Goal: Contribute content: Add original content to the website for others to see

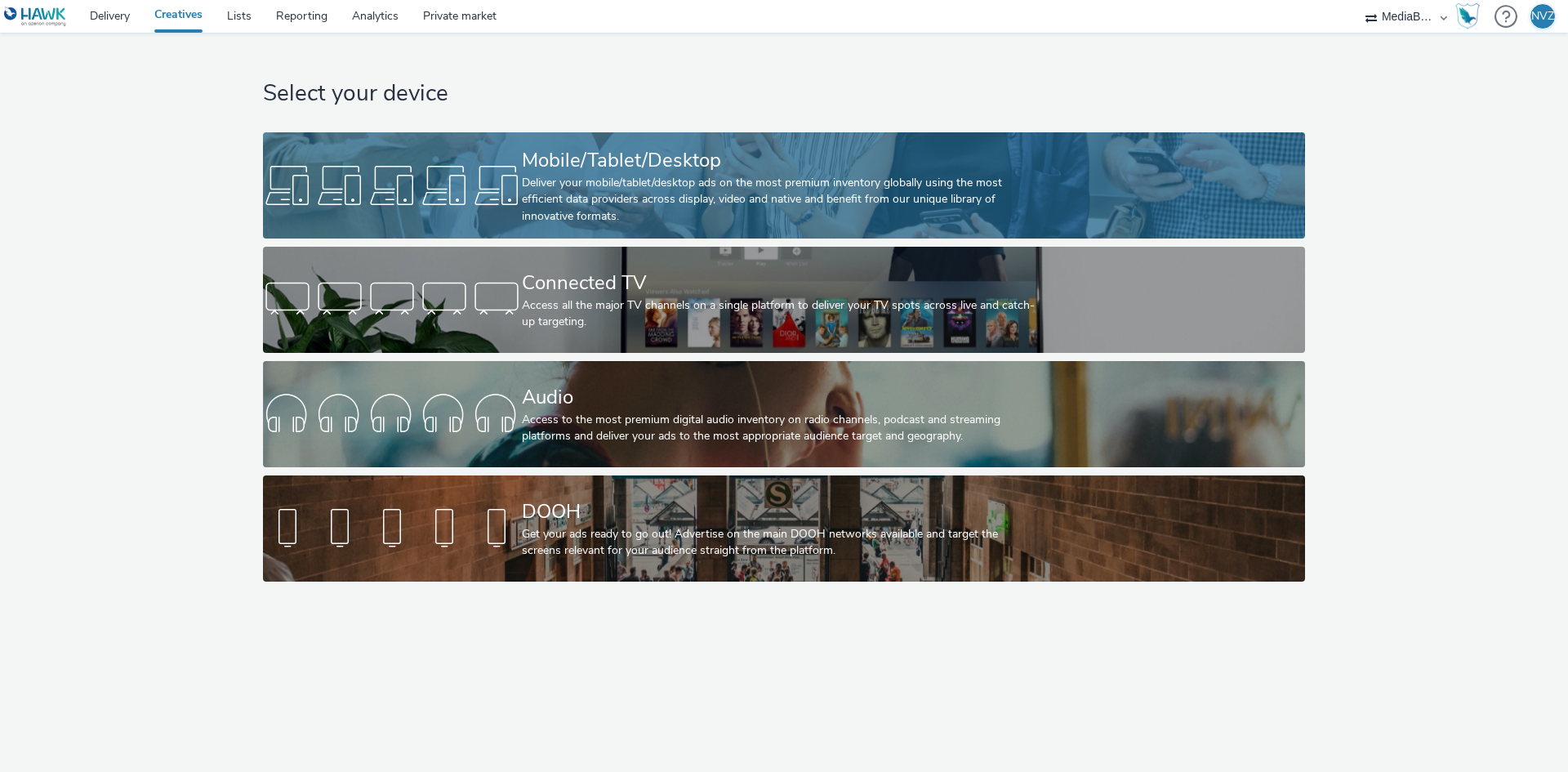
click at [465, 163] on div at bounding box center [392, 186] width 259 height 52
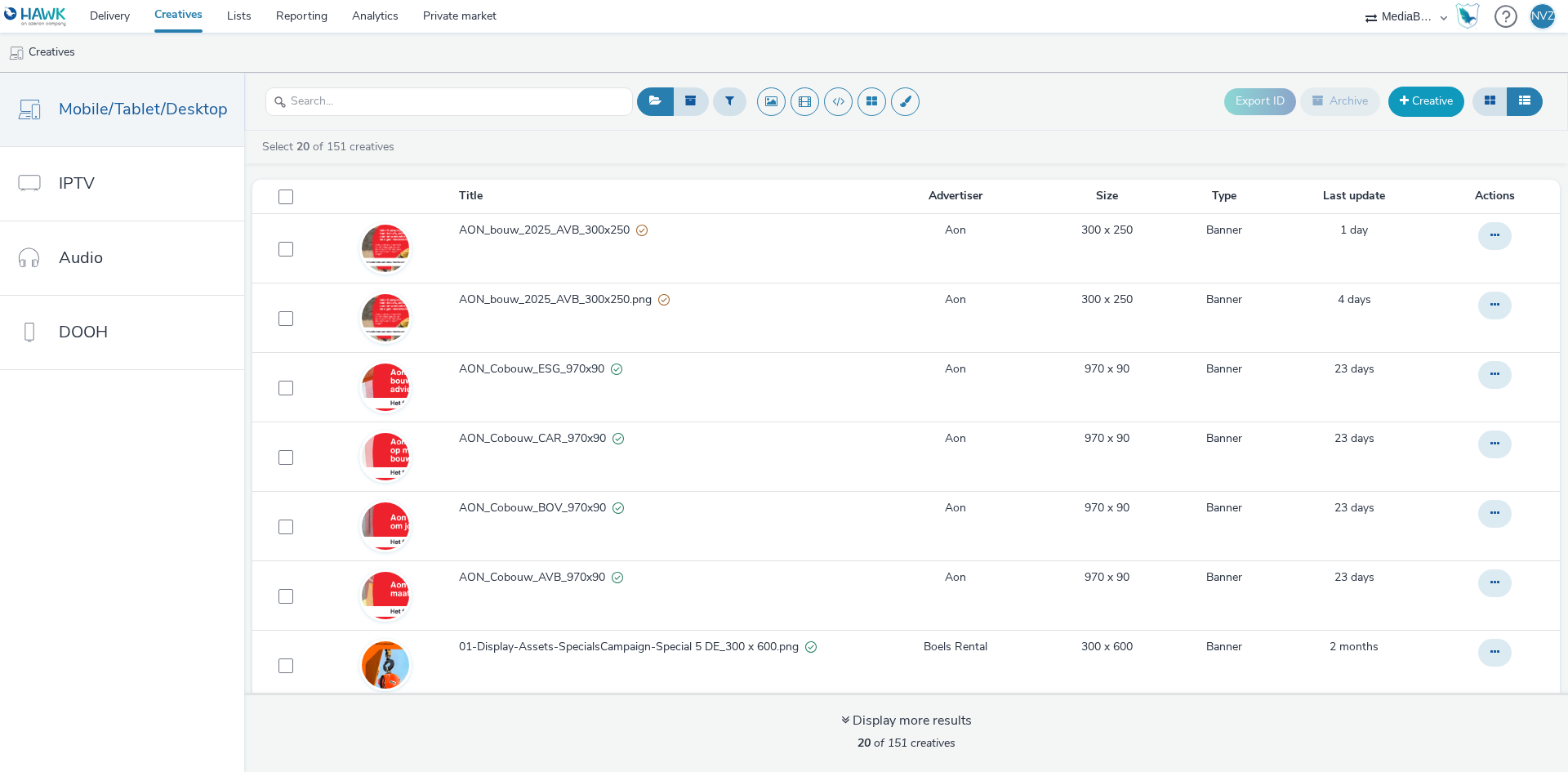
click at [1430, 106] on link "Creative" at bounding box center [1426, 101] width 76 height 30
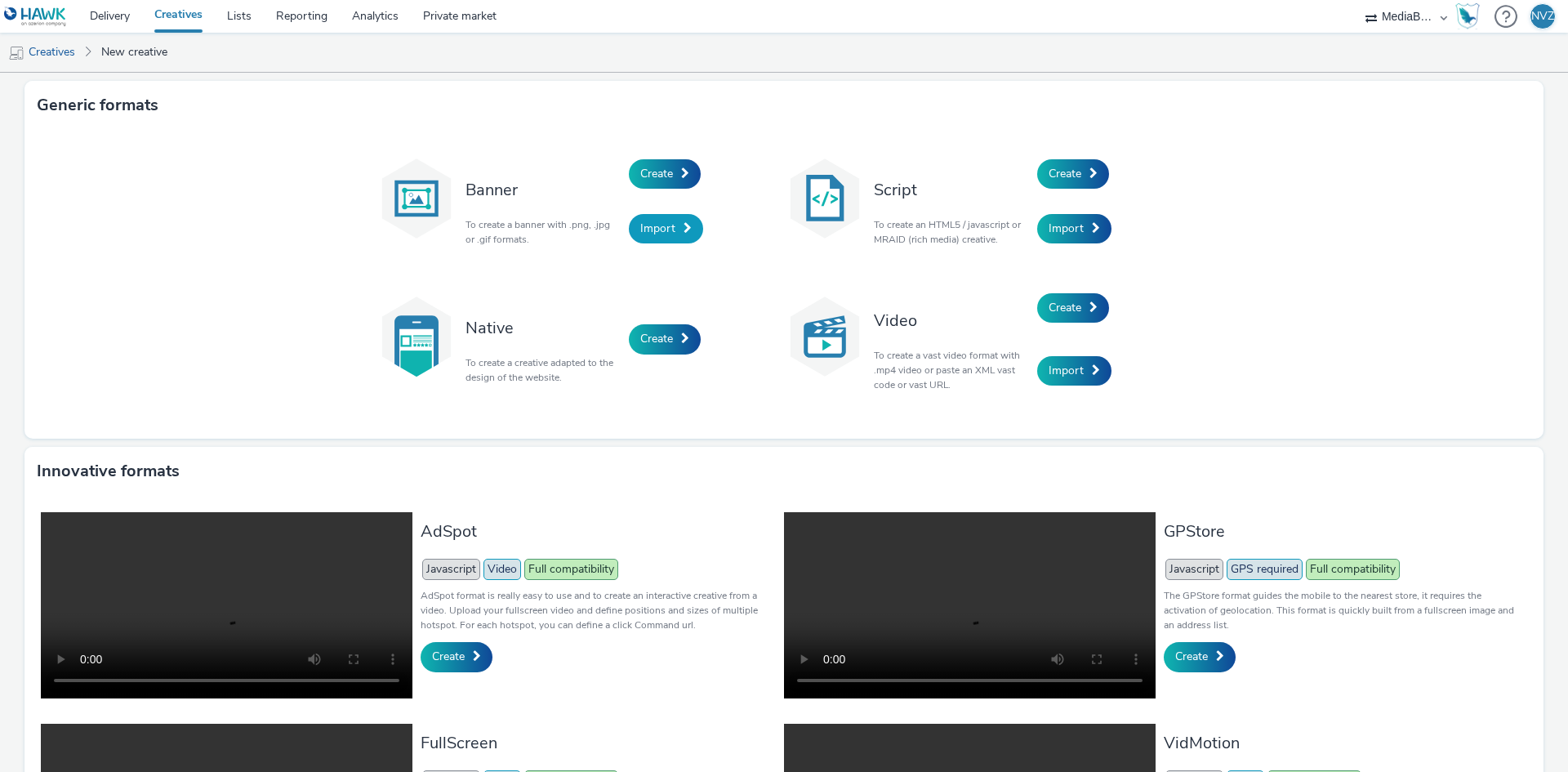
click at [658, 216] on link "Import" at bounding box center [665, 228] width 74 height 30
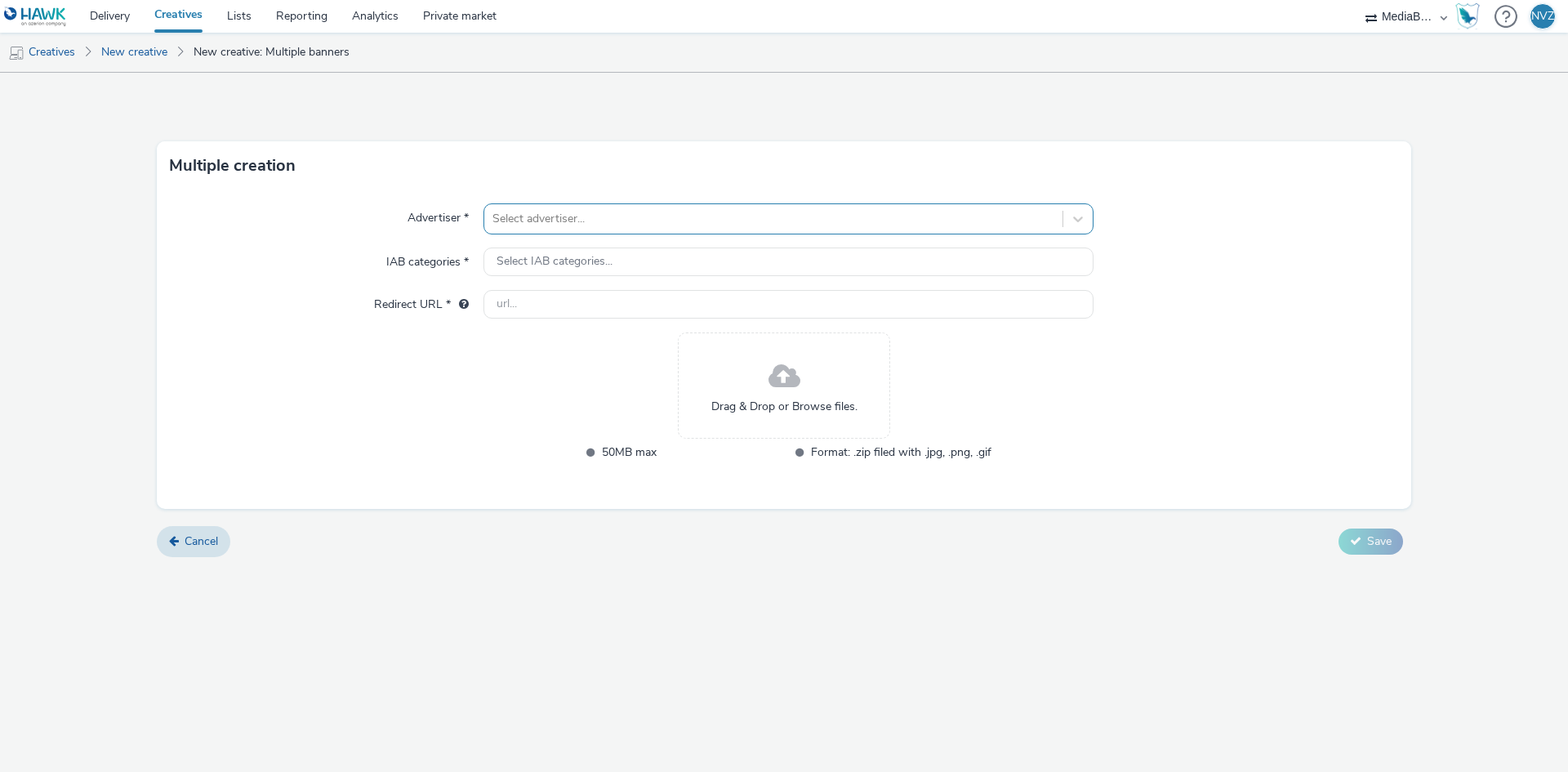
click at [521, 216] on div at bounding box center [773, 219] width 562 height 20
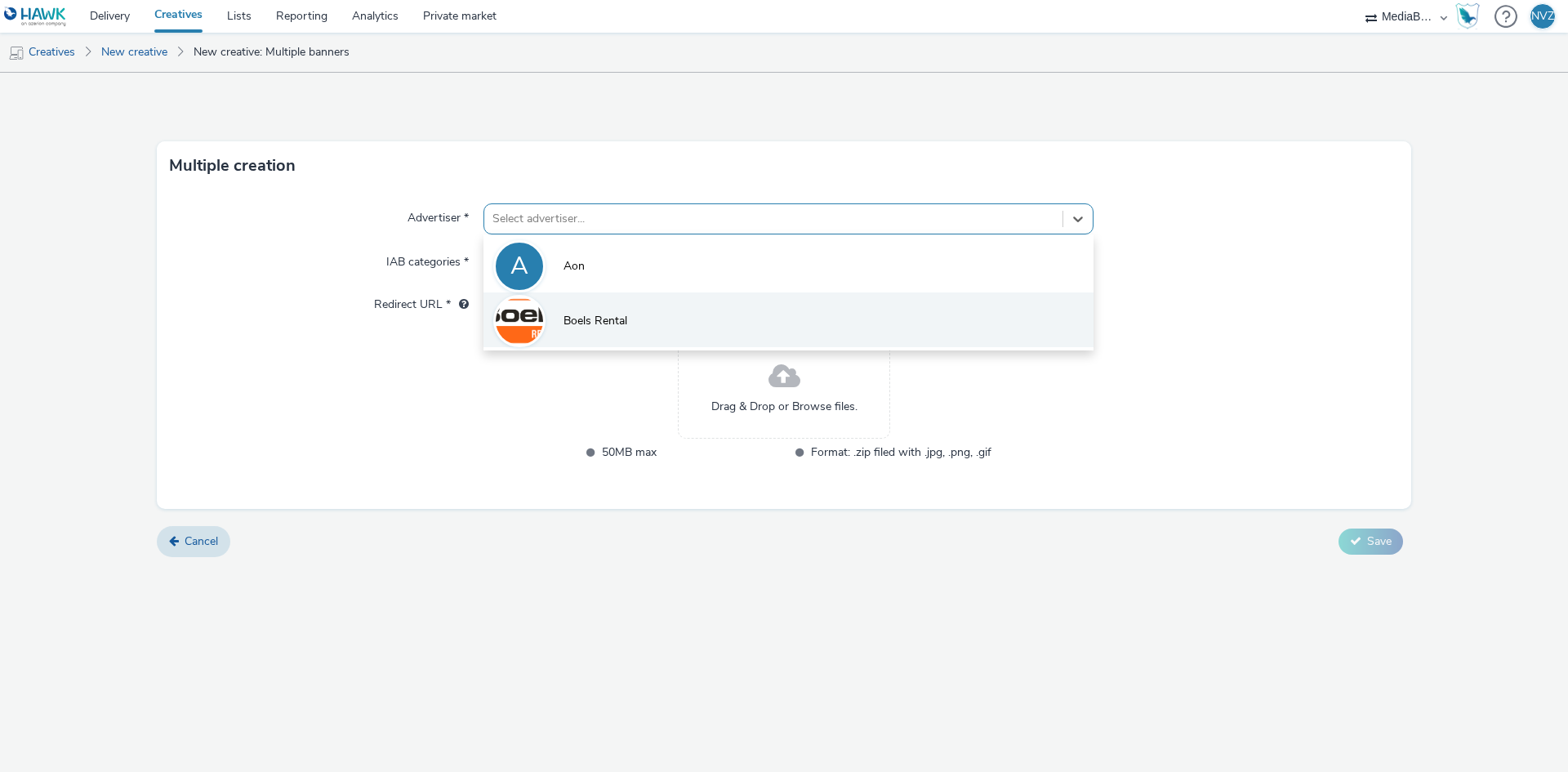
click at [601, 328] on span "Boels Rental" at bounding box center [595, 321] width 64 height 16
type input "[URL][DOMAIN_NAME]"
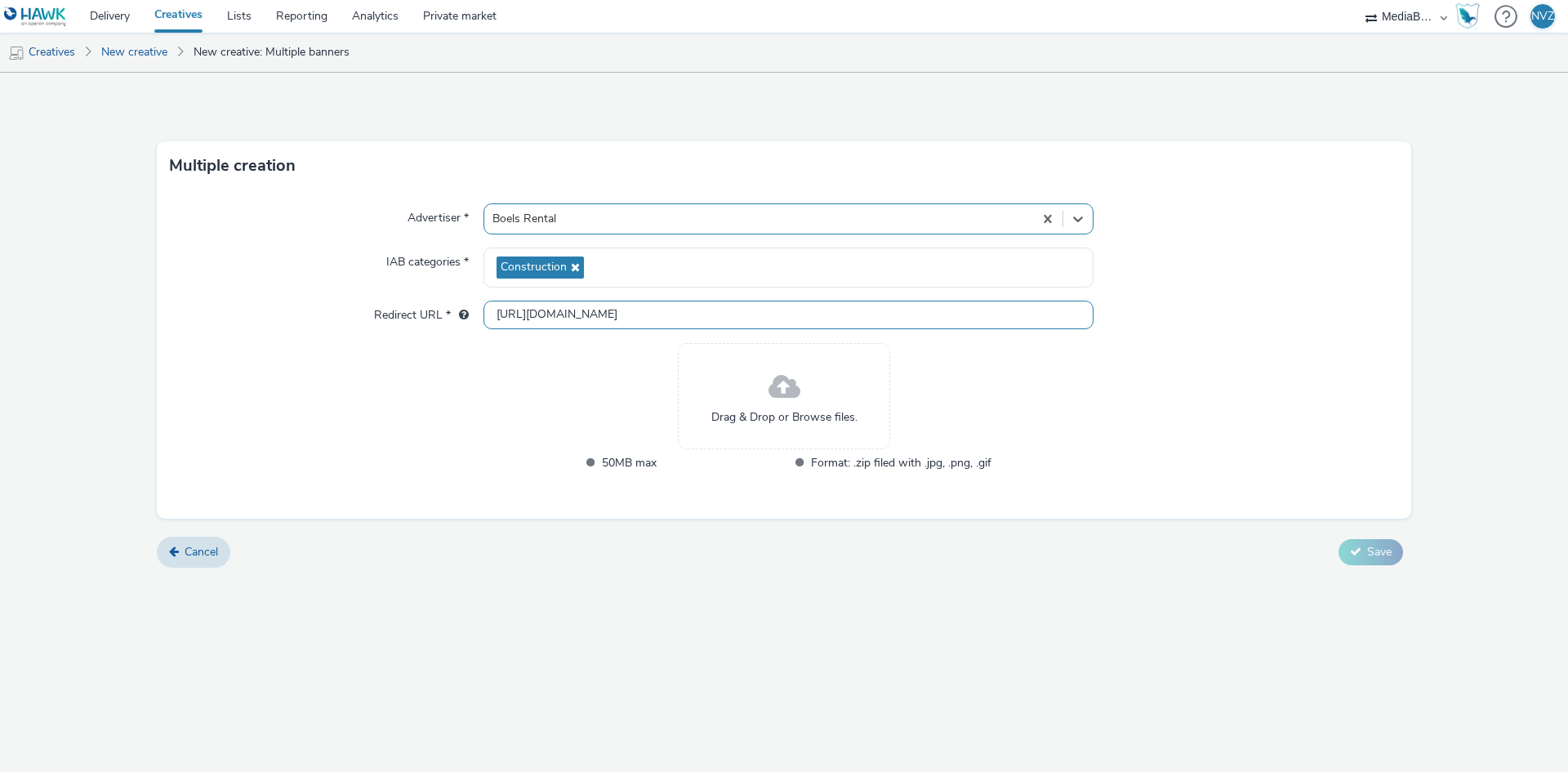
click at [599, 308] on input "[URL][DOMAIN_NAME]" at bounding box center [788, 315] width 610 height 29
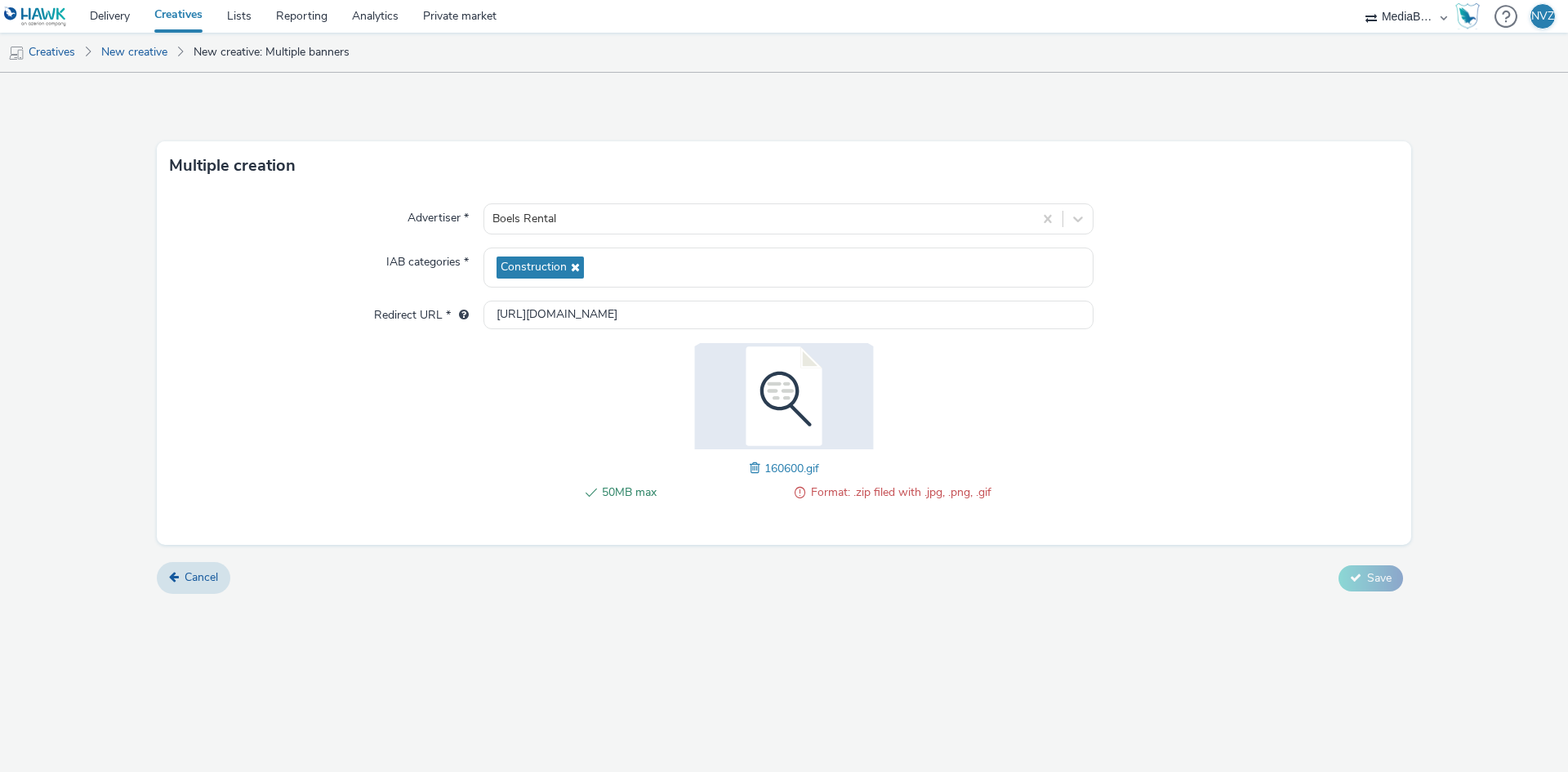
click at [857, 491] on span "Format: .zip filed with .jpg, .png, .gif" at bounding box center [901, 492] width 180 height 20
click at [830, 398] on img at bounding box center [784, 396] width 212 height 106
click at [573, 316] on input "[URL][DOMAIN_NAME]" at bounding box center [788, 315] width 610 height 29
click at [662, 267] on div "Construction" at bounding box center [788, 267] width 610 height 40
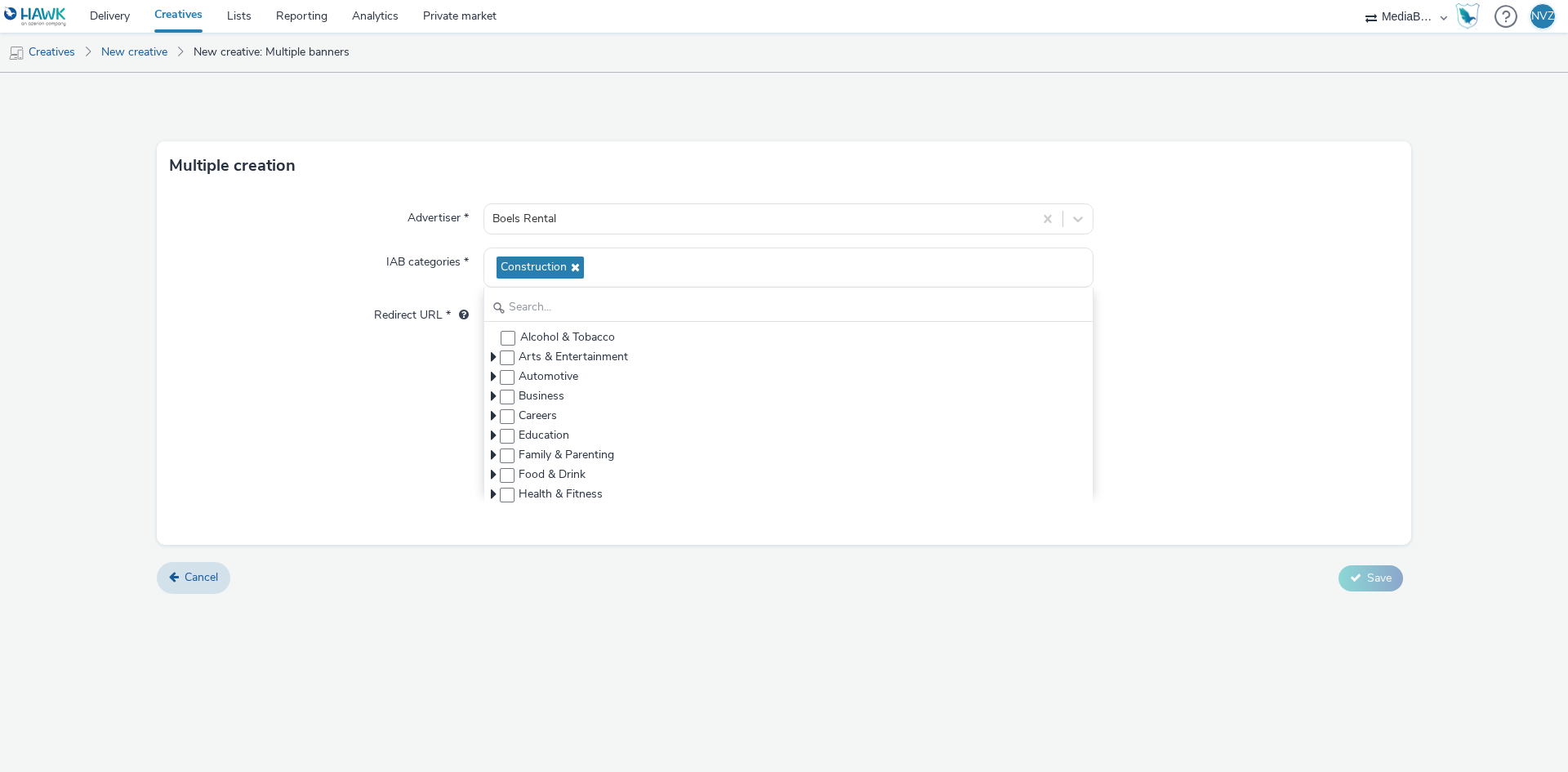
click at [878, 159] on div "Multiple creation" at bounding box center [784, 166] width 1254 height 49
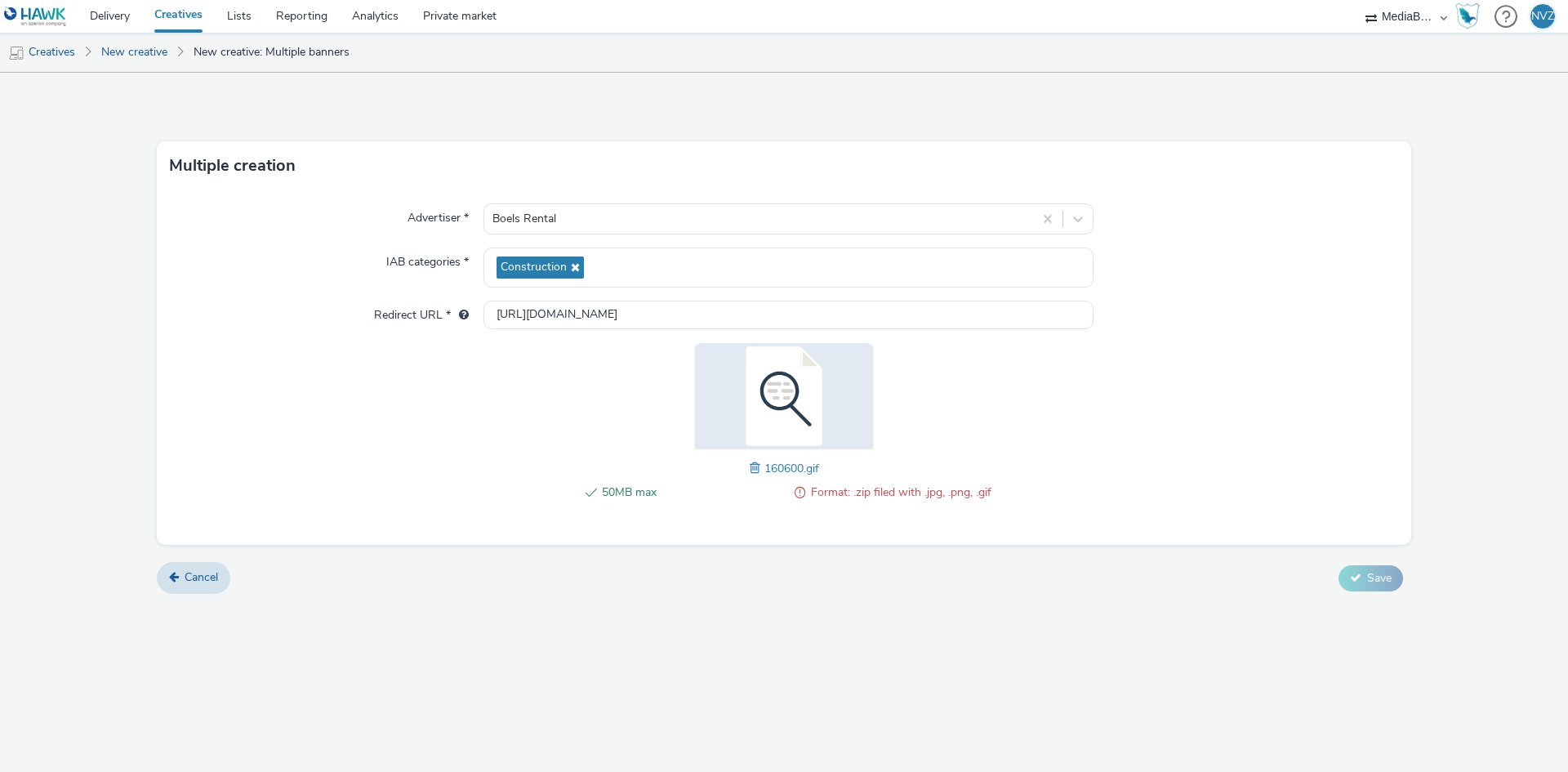
click at [781, 431] on img at bounding box center [784, 396] width 212 height 106
drag, startPoint x: 594, startPoint y: 498, endPoint x: 650, endPoint y: 487, distance: 57.1
click at [596, 498] on li "50MB max" at bounding box center [679, 492] width 205 height 20
click at [215, 574] on span "Cancel" at bounding box center [201, 576] width 33 height 15
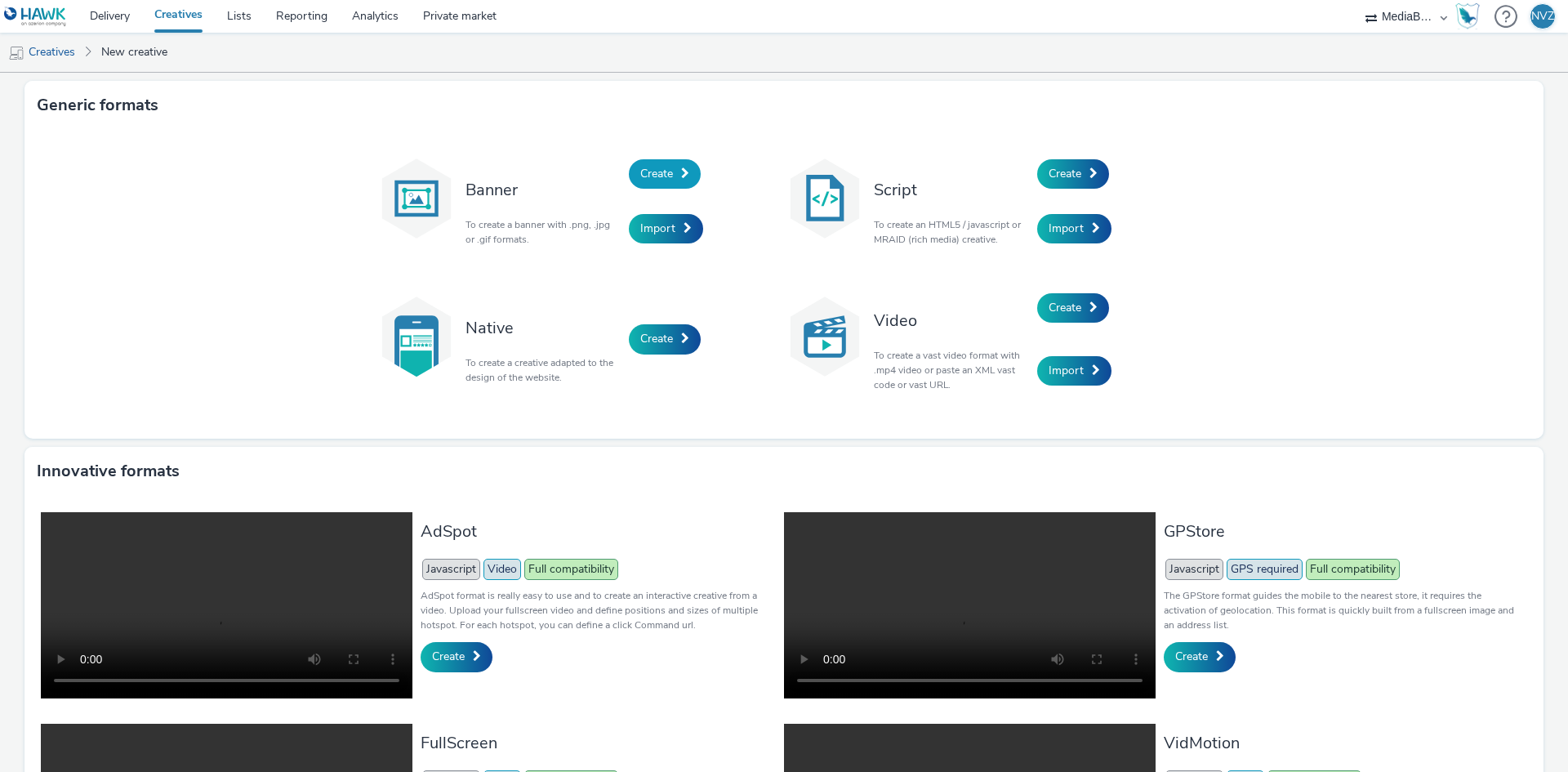
click at [660, 173] on span "Create" at bounding box center [656, 173] width 32 height 15
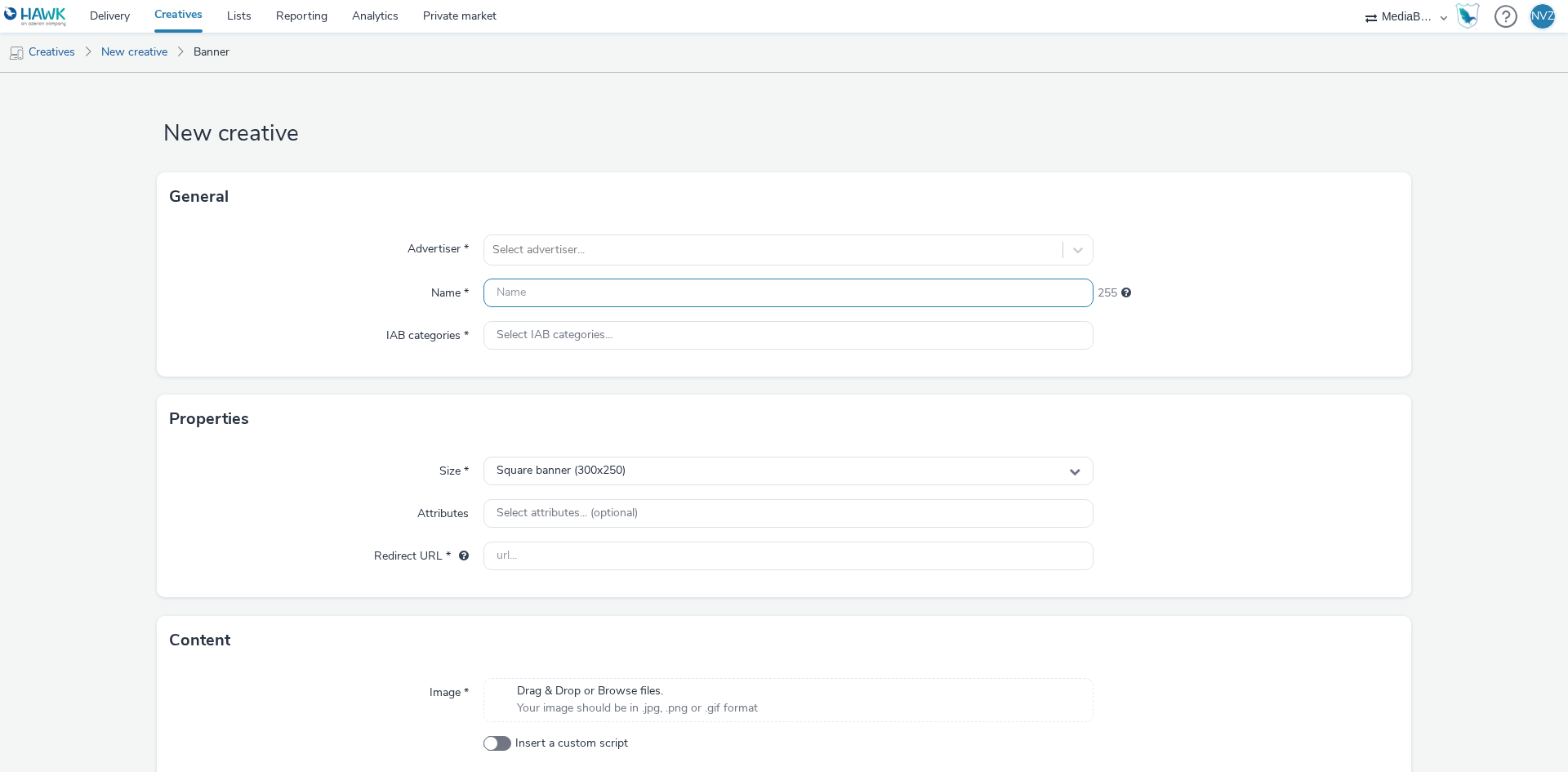
scroll to position [79, 0]
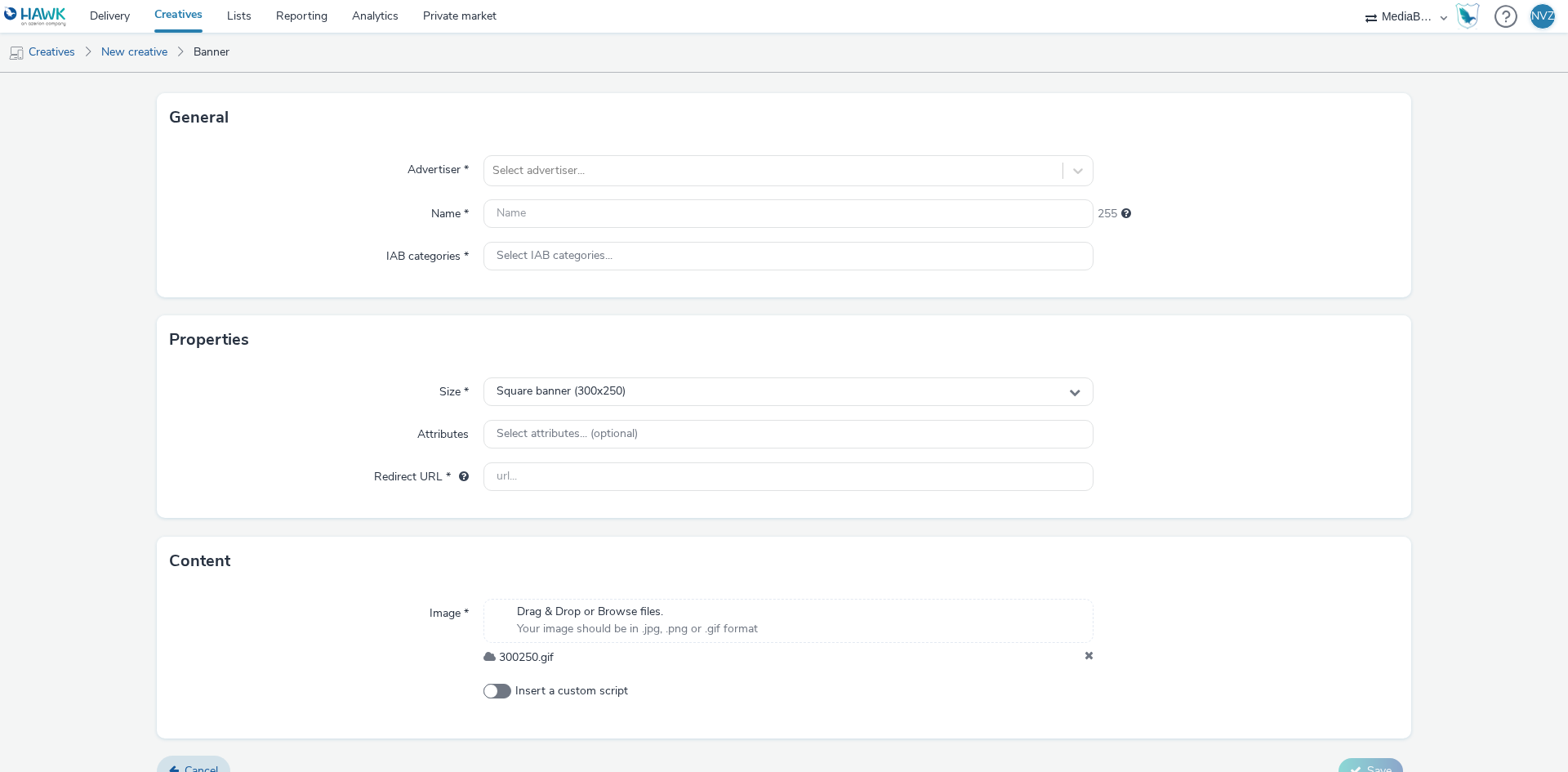
click at [592, 629] on span "Your image should be in .jpg, .png or .gif format" at bounding box center [637, 629] width 241 height 16
click at [531, 478] on input "text" at bounding box center [788, 477] width 610 height 29
click at [592, 344] on div "Properties" at bounding box center [784, 340] width 1254 height 49
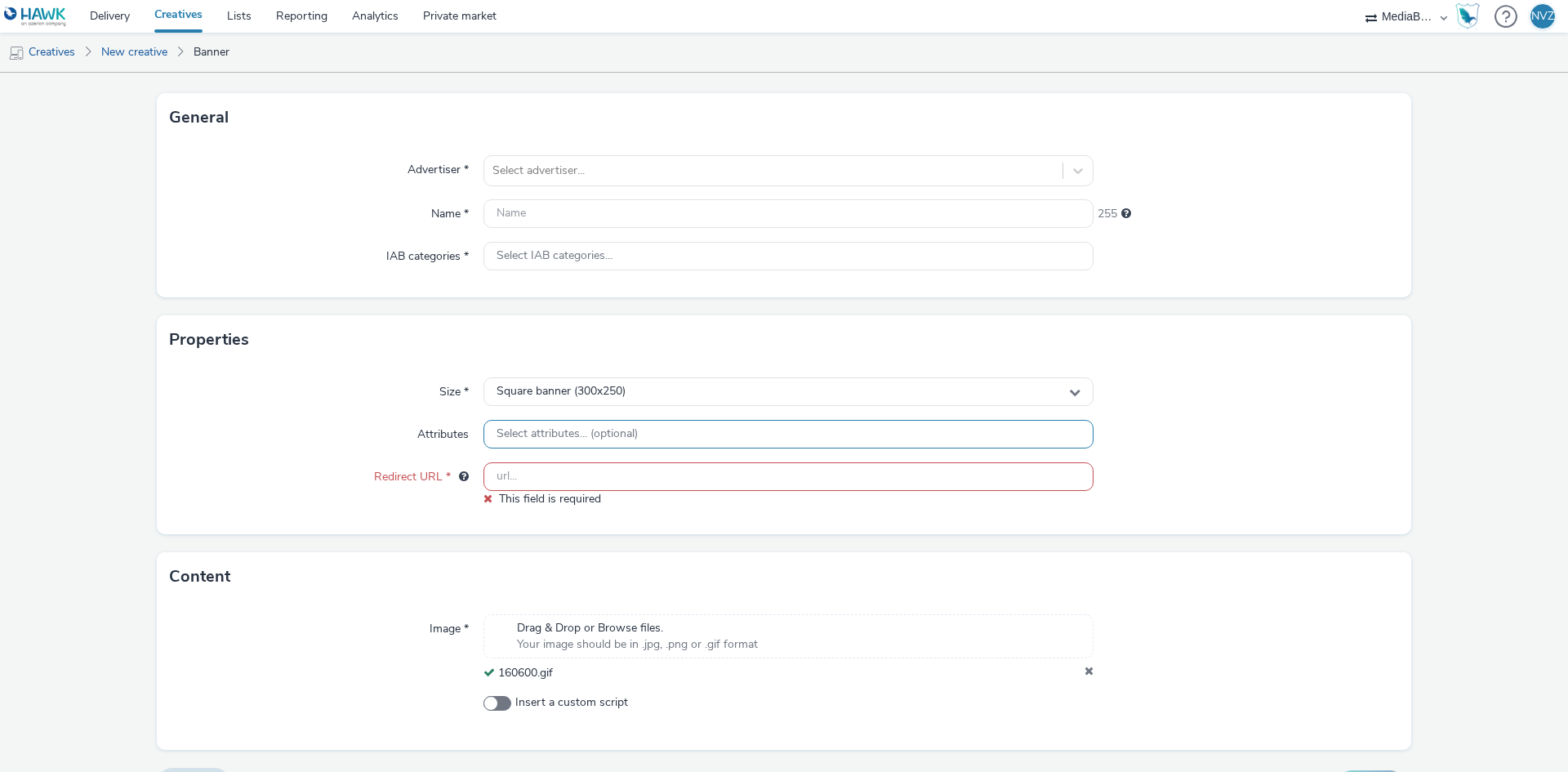
click at [599, 427] on span "Select attributes... (optional)" at bounding box center [567, 434] width 142 height 14
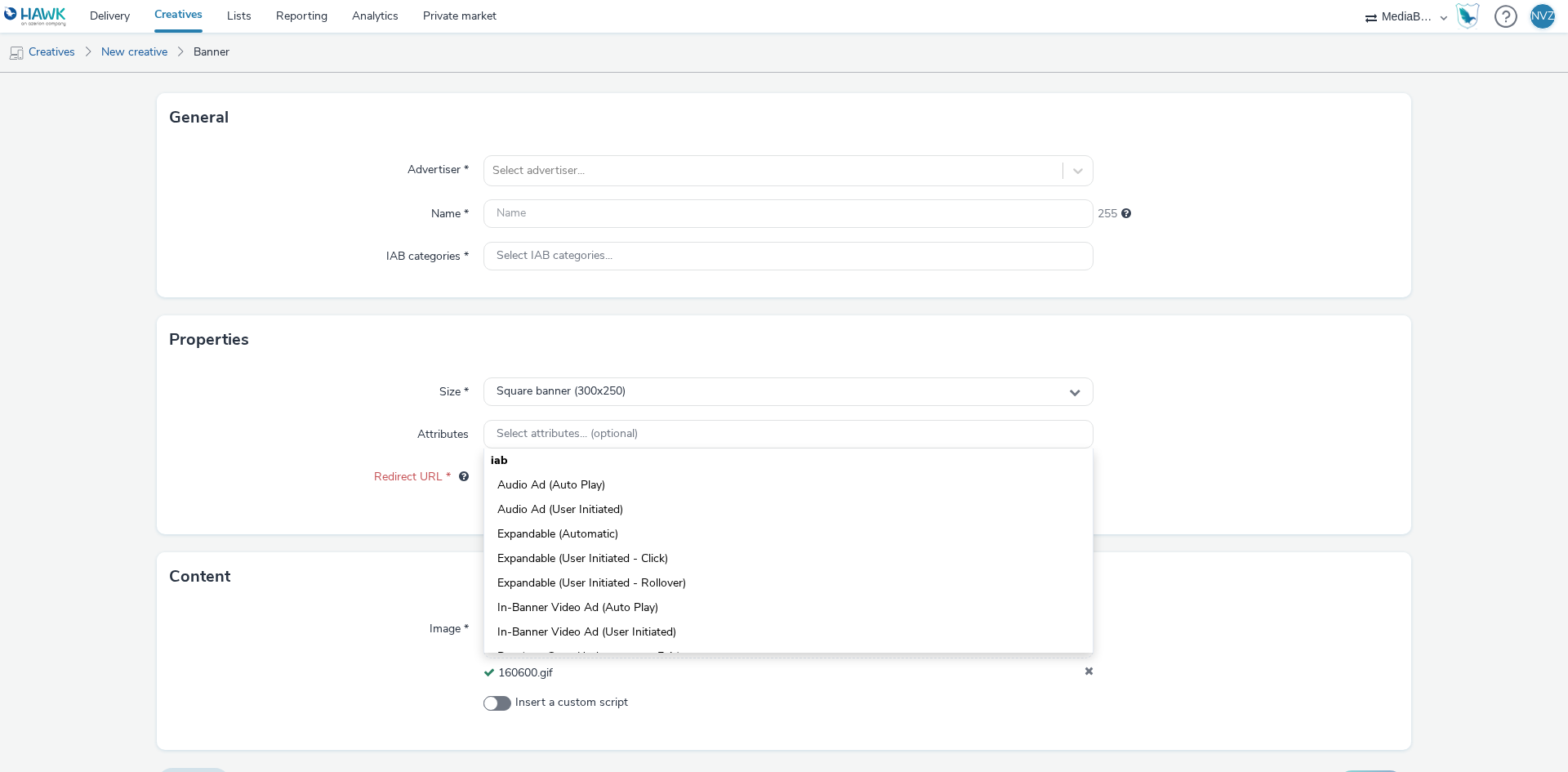
scroll to position [326, 0]
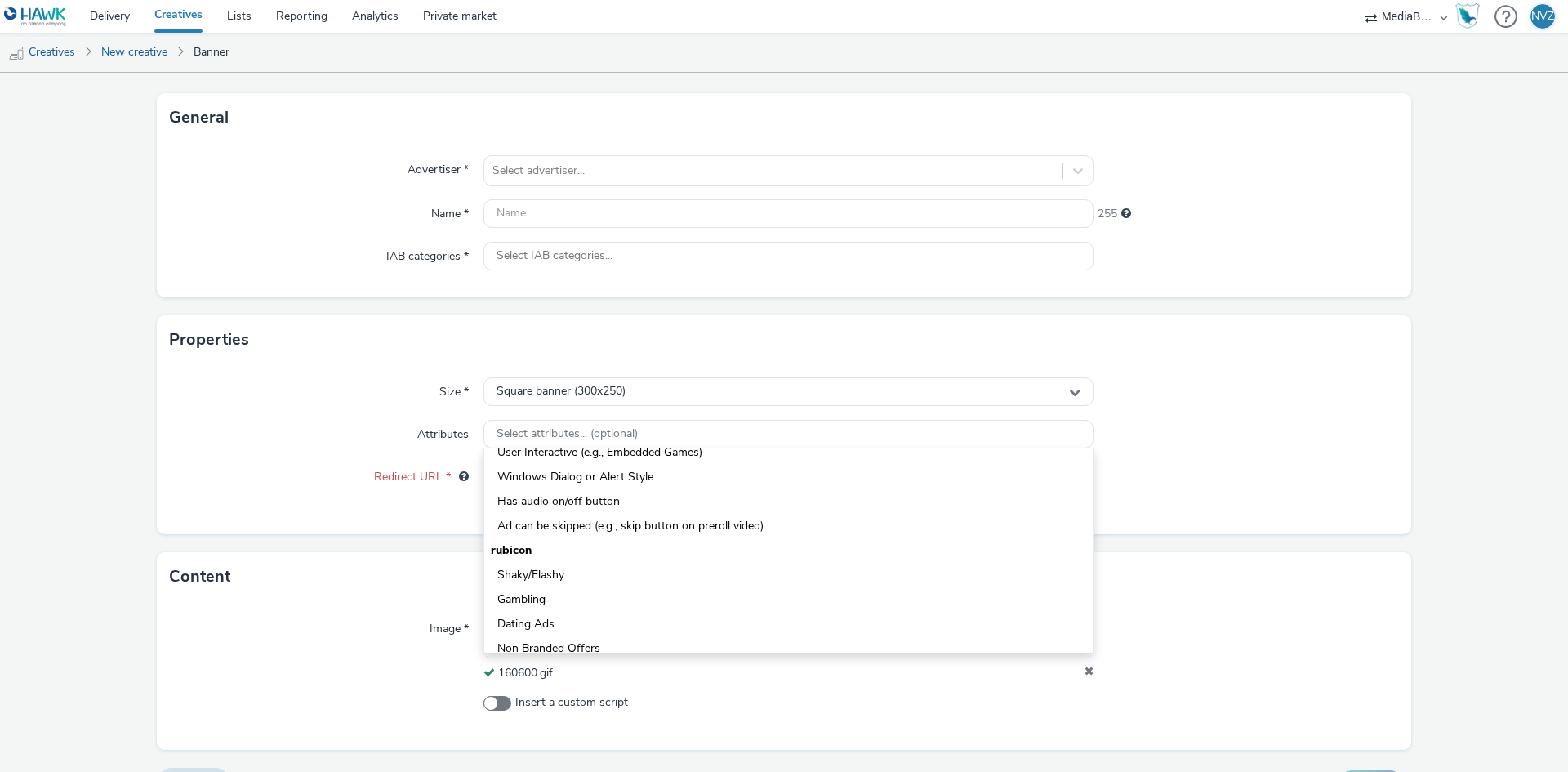
click at [351, 370] on div "Size * Square banner (300x250) Attributes Select attributes... (optional) iab A…" at bounding box center [784, 448] width 1254 height 169
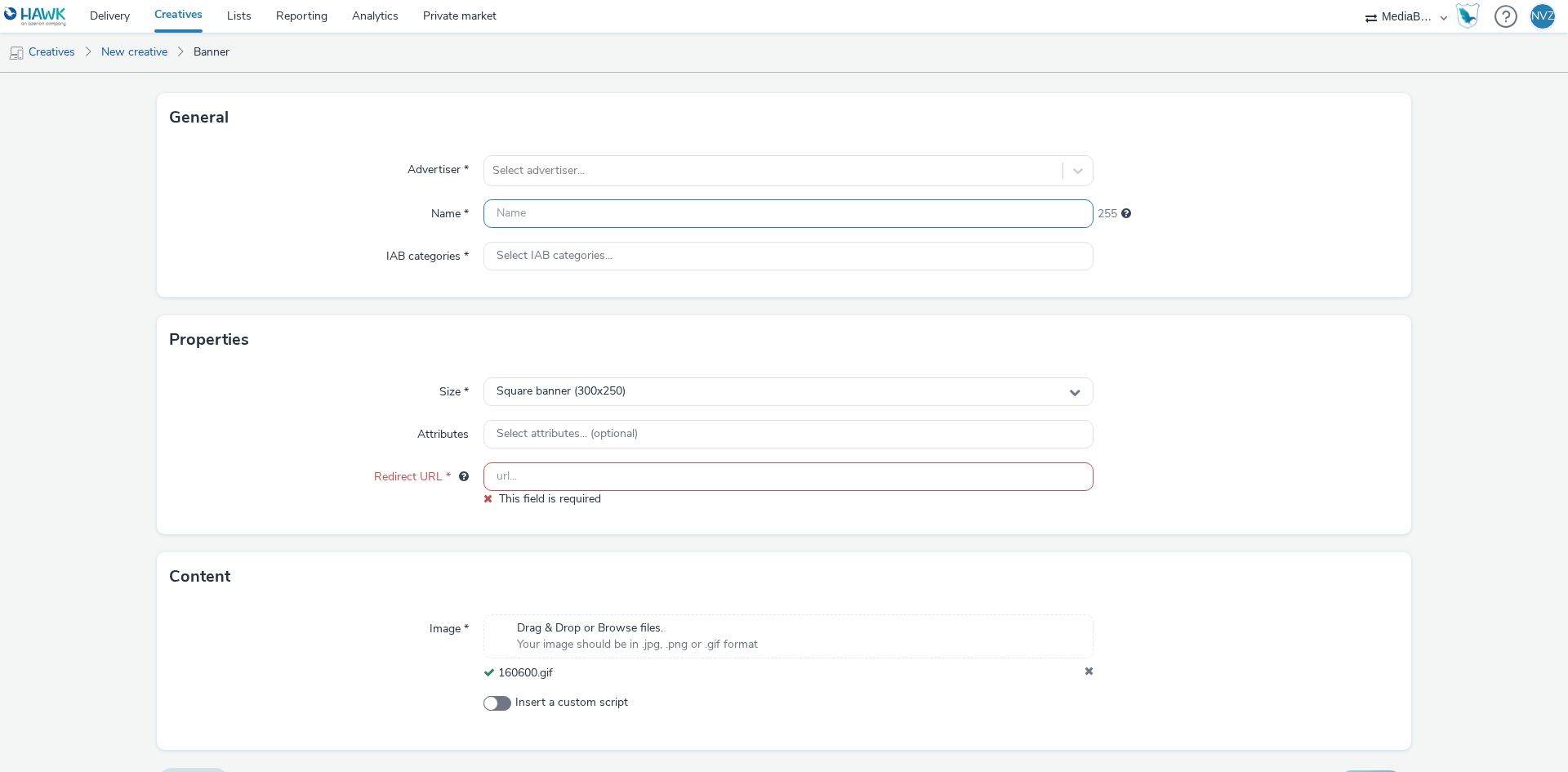
click at [540, 209] on input "text" at bounding box center [788, 214] width 610 height 29
click at [544, 170] on div at bounding box center [773, 170] width 562 height 20
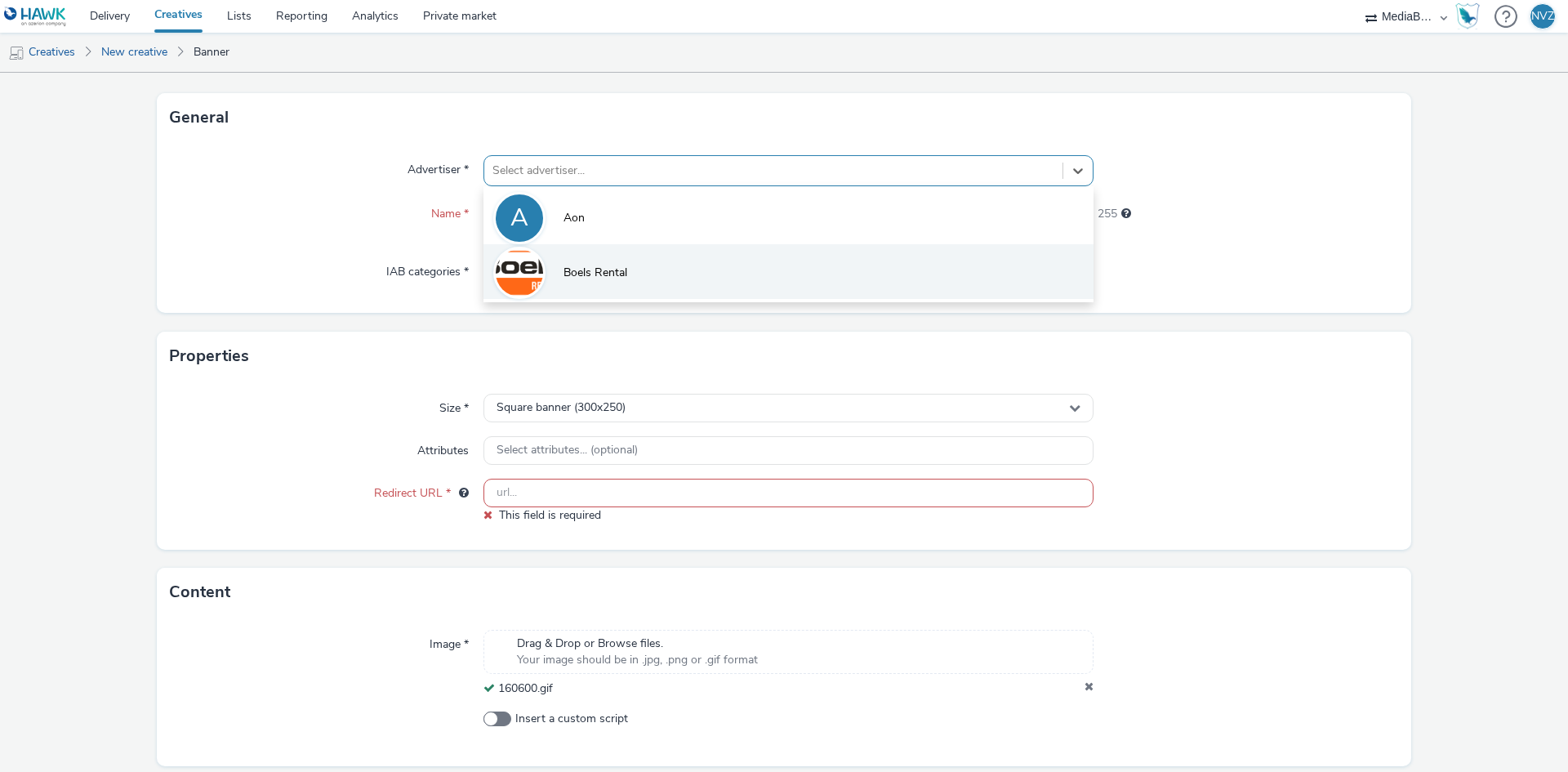
click at [564, 278] on span "Boels Rental" at bounding box center [595, 272] width 64 height 16
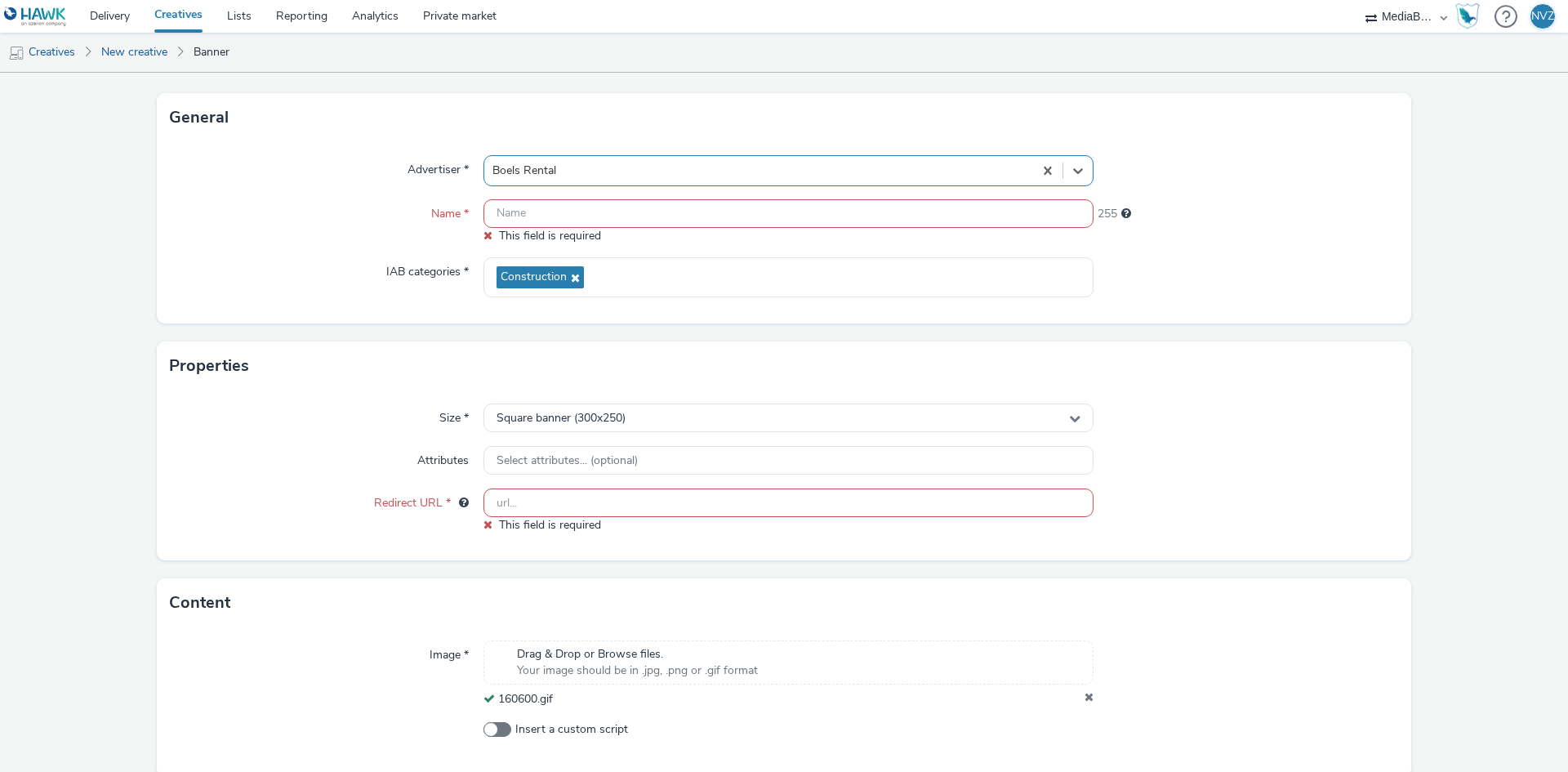
click at [510, 214] on input "text" at bounding box center [788, 214] width 610 height 29
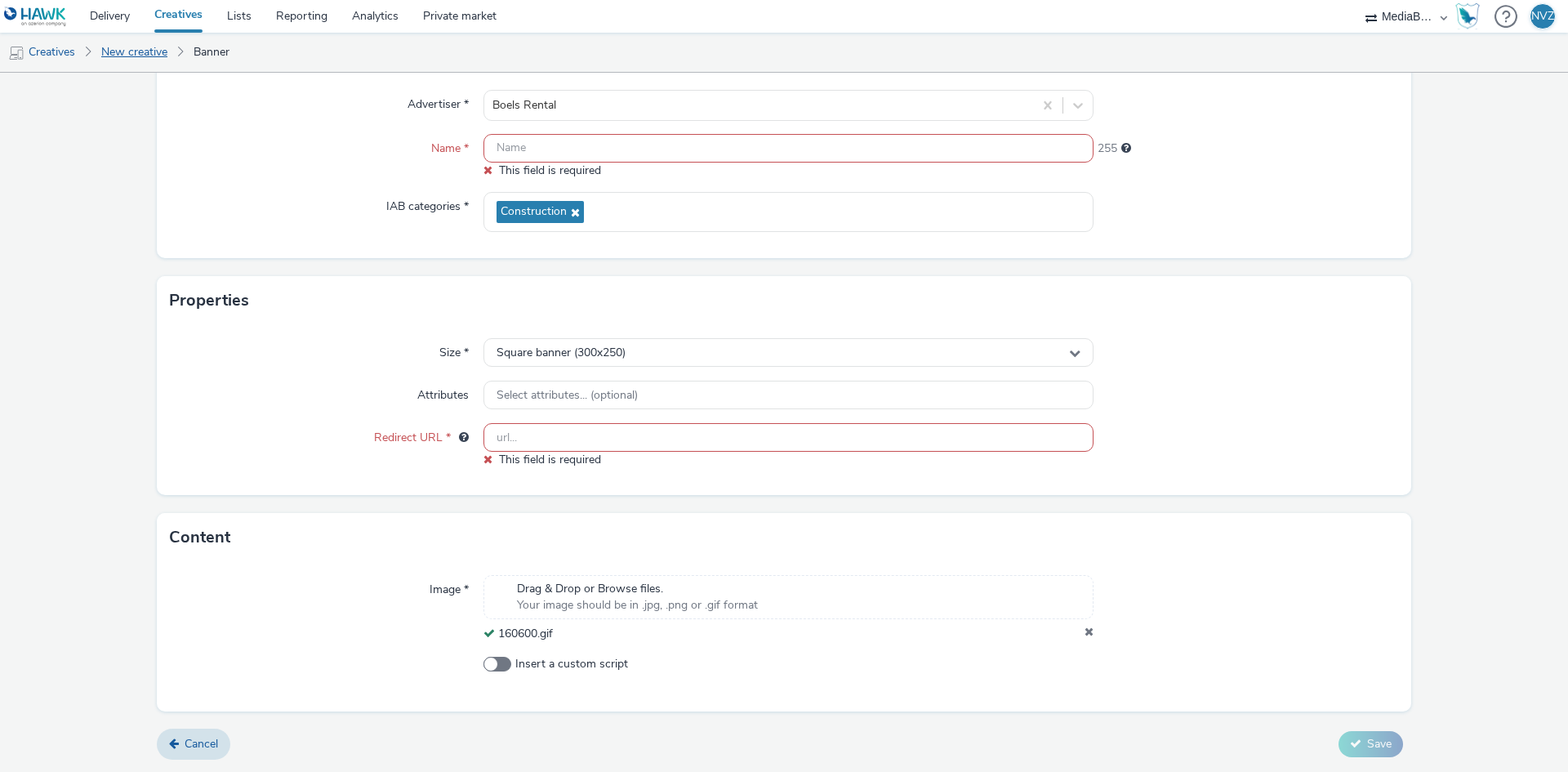
click at [123, 45] on link "New creative" at bounding box center [133, 51] width 82 height 39
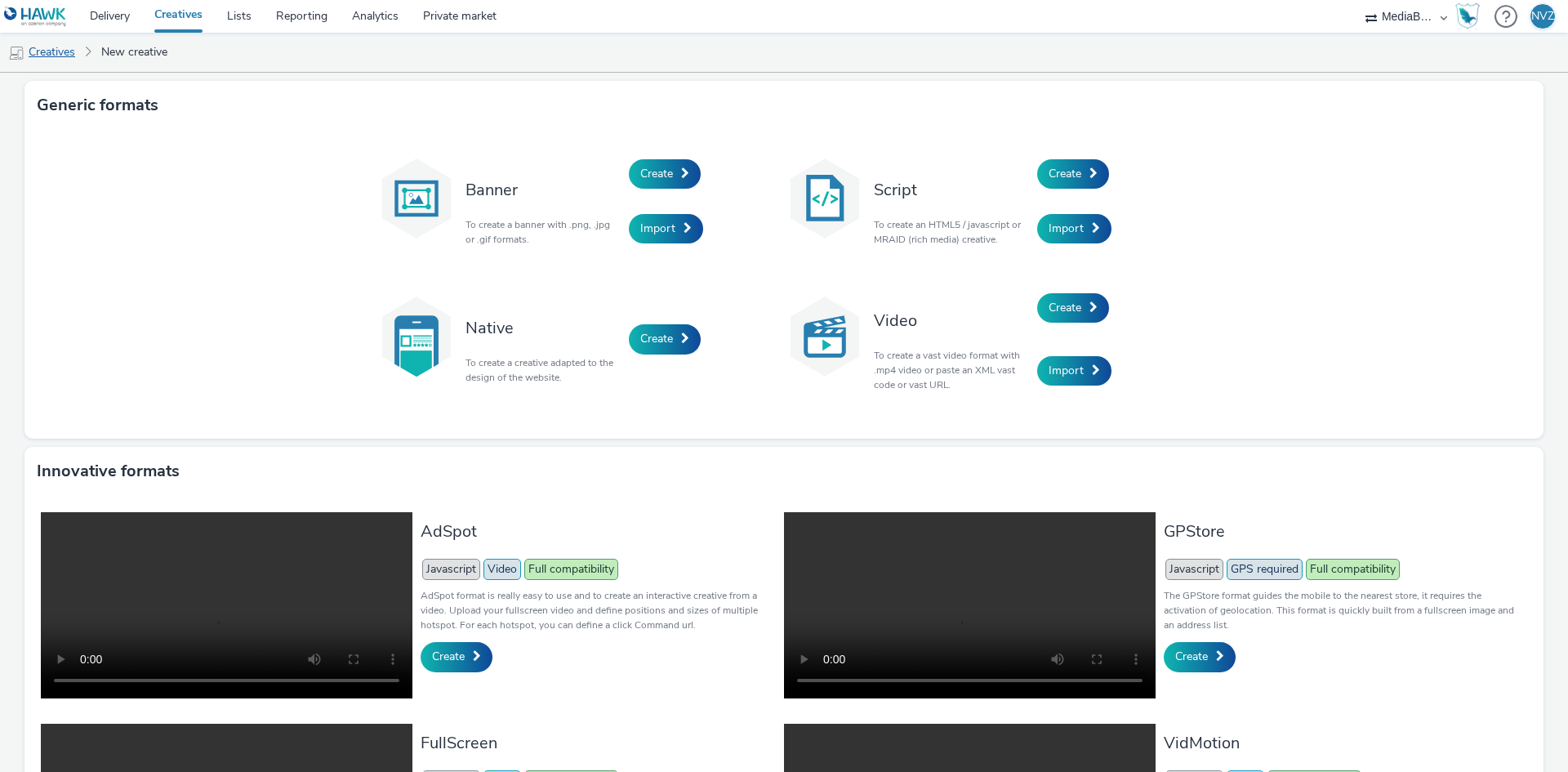
click at [58, 53] on link "Creatives" at bounding box center [41, 51] width 83 height 39
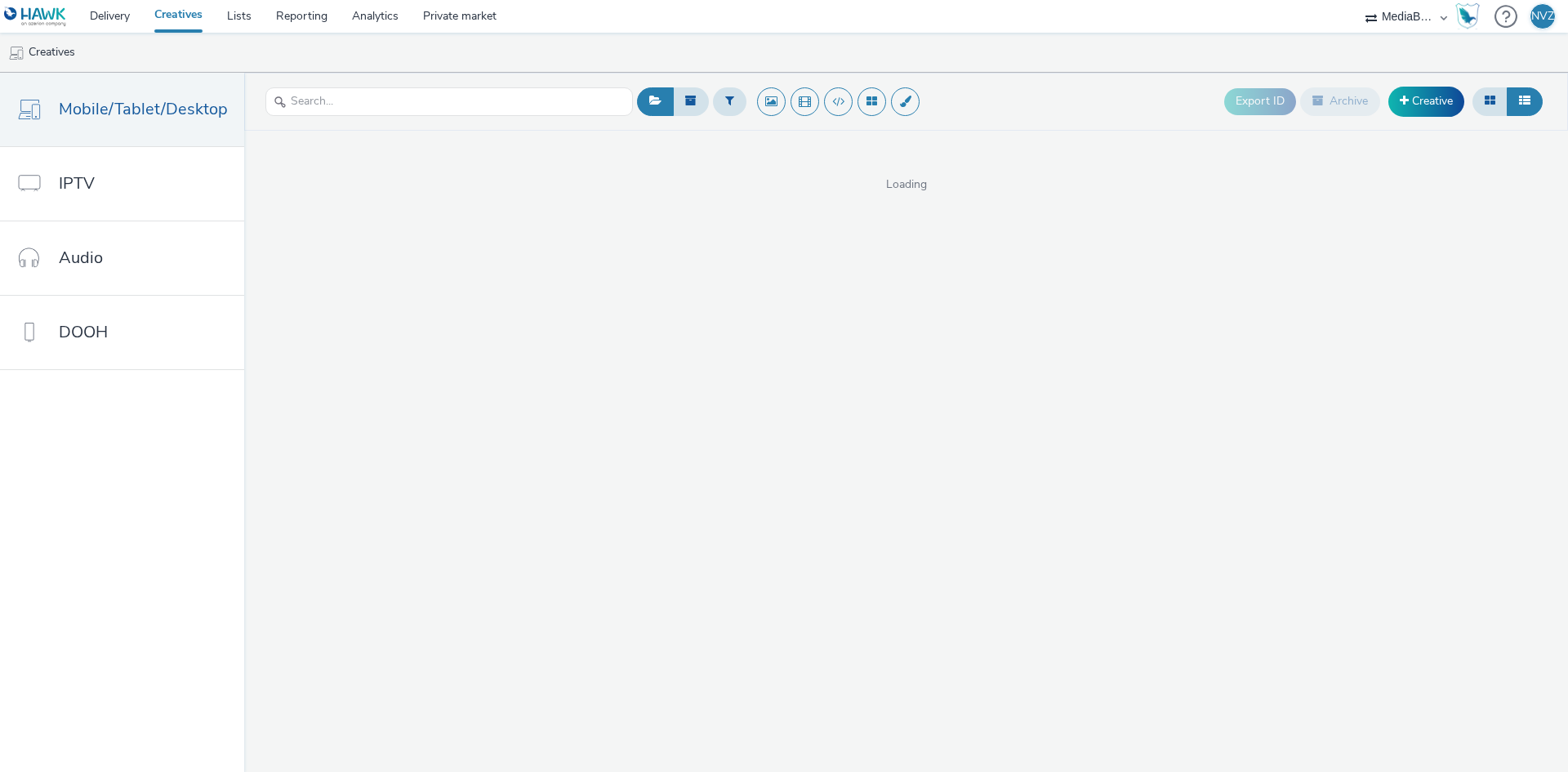
click at [60, 15] on img at bounding box center [36, 16] width 63 height 21
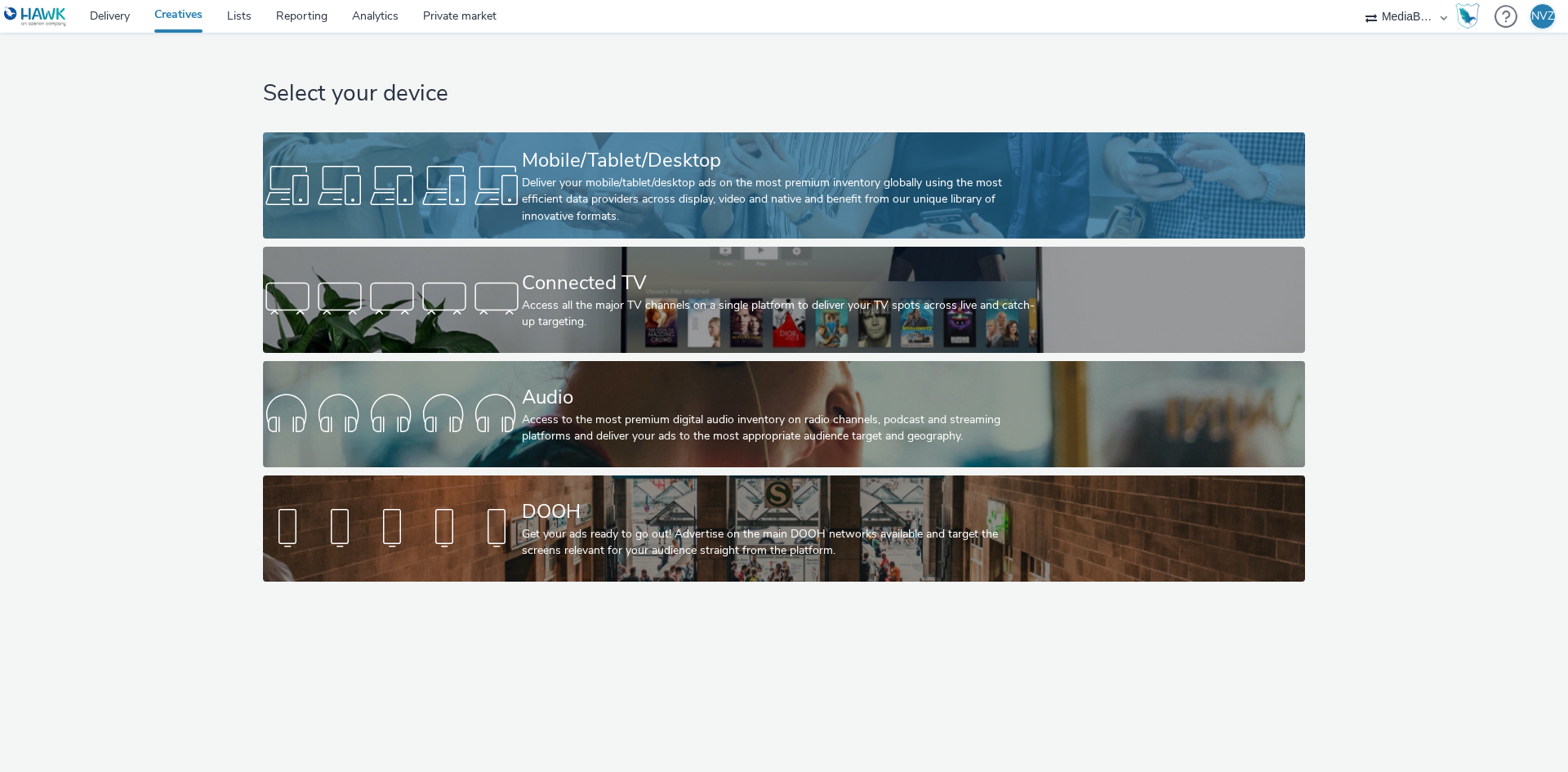
click at [500, 203] on div at bounding box center [392, 186] width 259 height 52
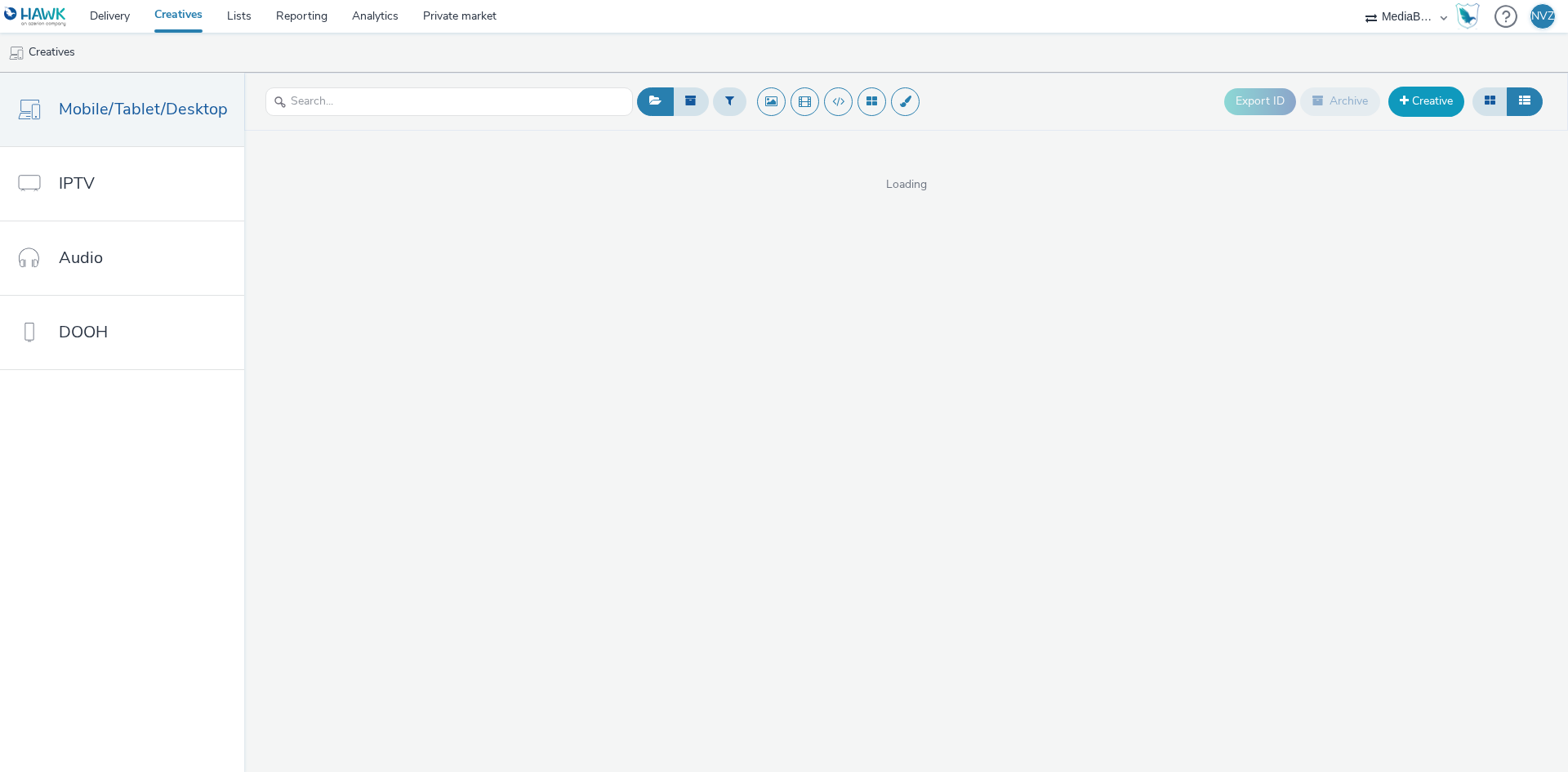
click at [1439, 101] on link "Creative" at bounding box center [1426, 101] width 76 height 30
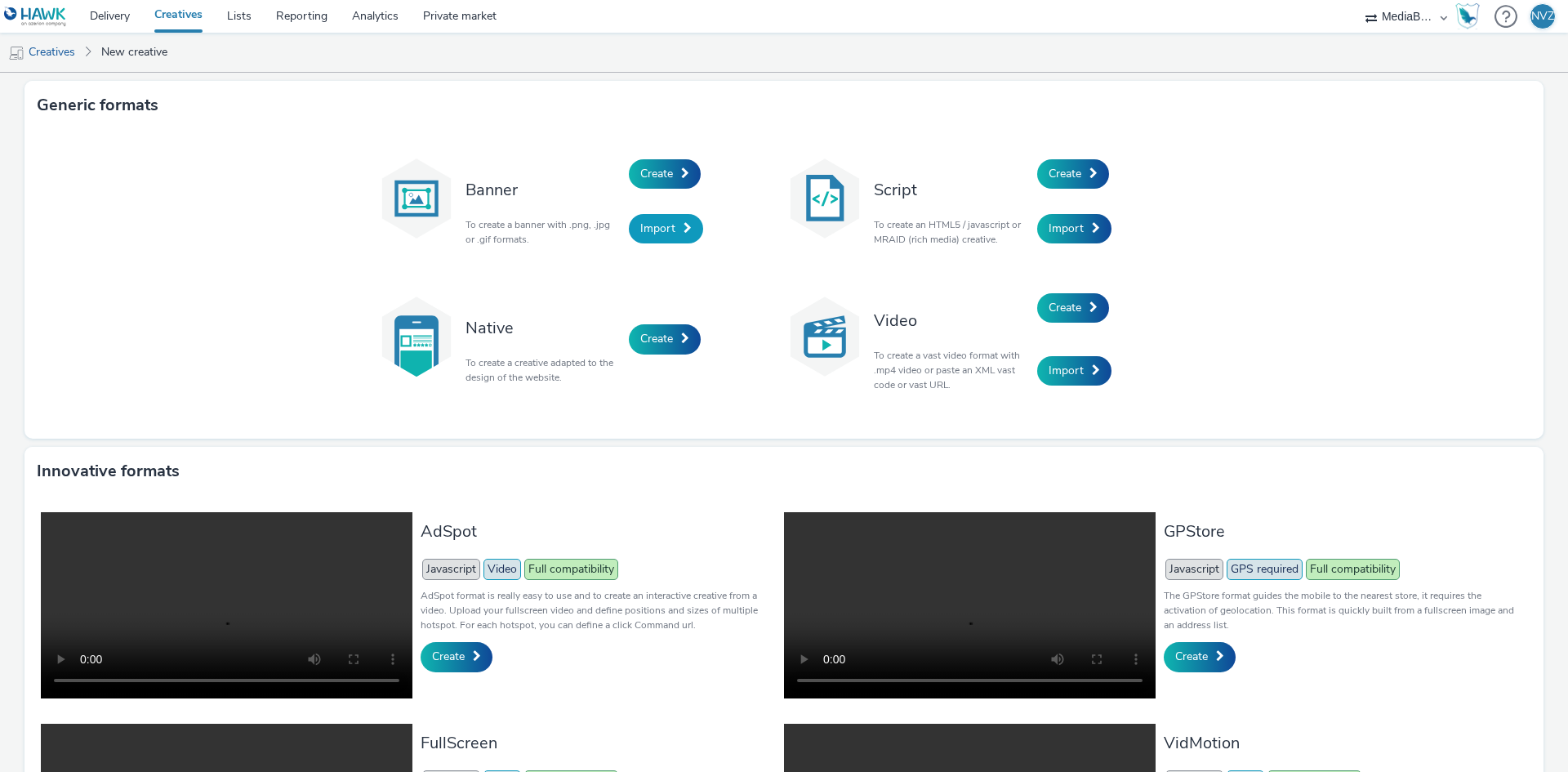
click at [665, 225] on span "Import" at bounding box center [657, 228] width 35 height 15
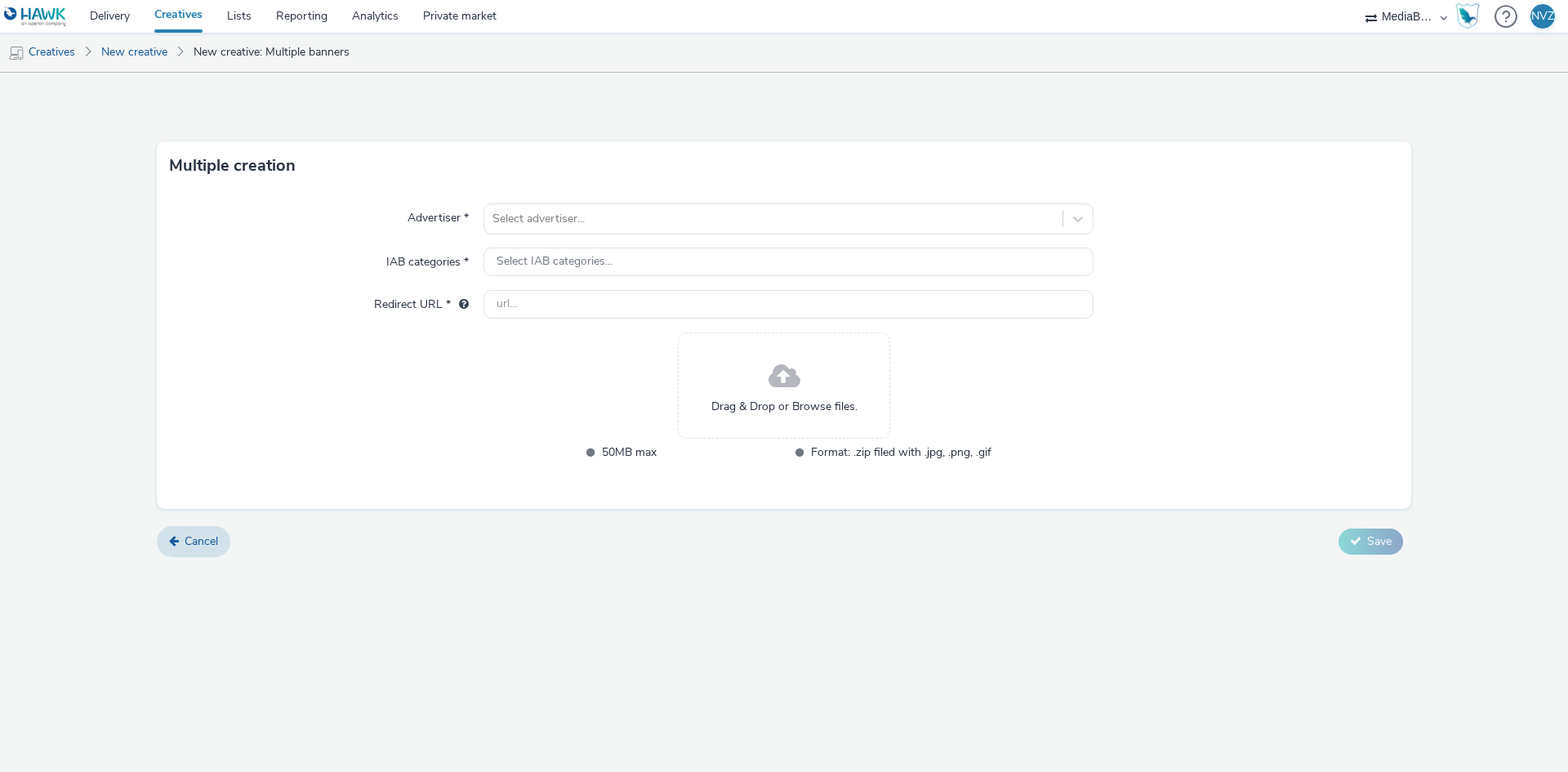
click at [800, 401] on span "Drag & Drop or Browse files." at bounding box center [784, 407] width 146 height 16
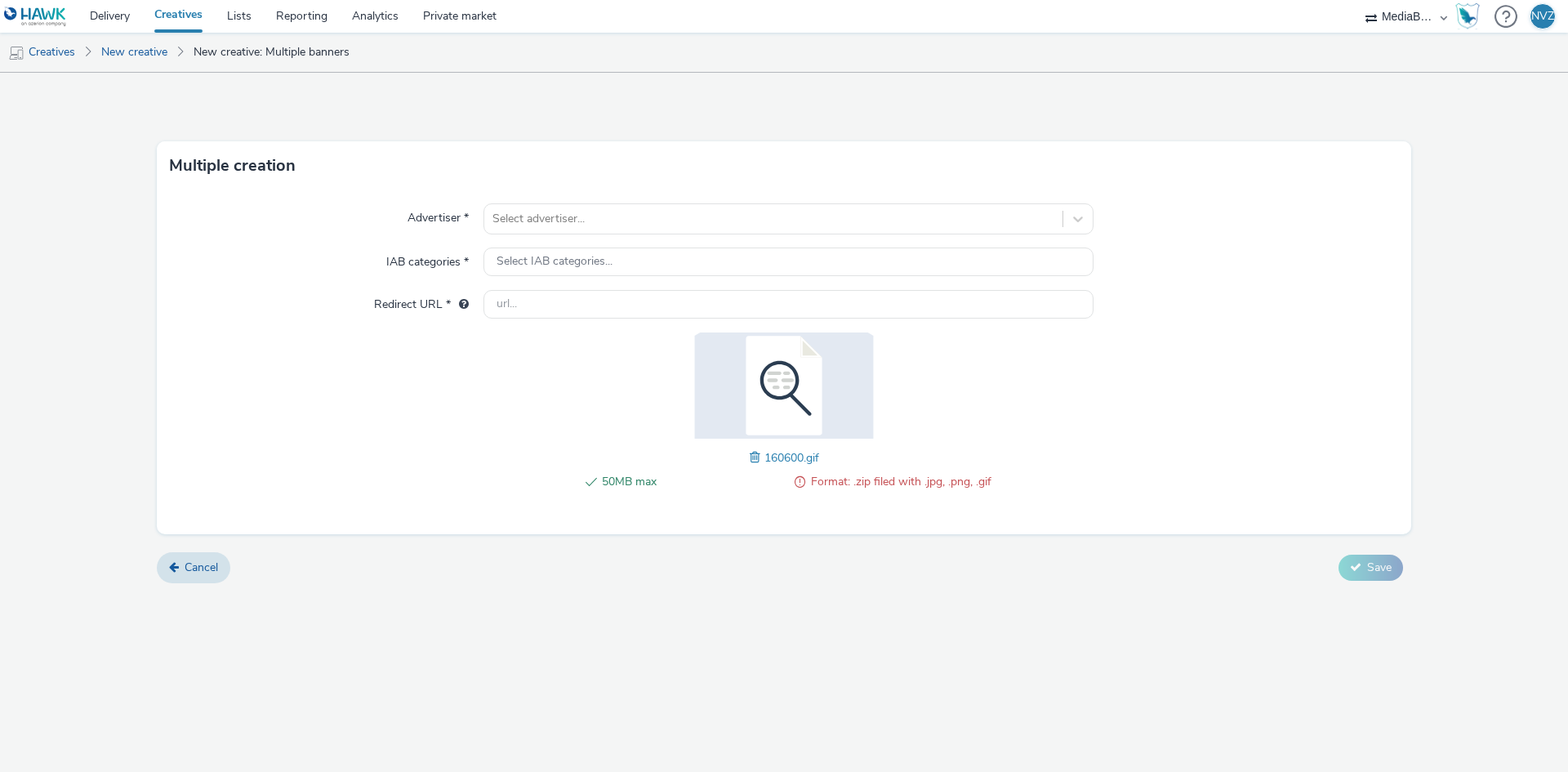
click at [1404, 557] on div "Cancel Save" at bounding box center [784, 567] width 1254 height 30
click at [584, 313] on input "text" at bounding box center [788, 304] width 610 height 29
click at [616, 260] on div "Select IAB categories..." at bounding box center [788, 262] width 610 height 29
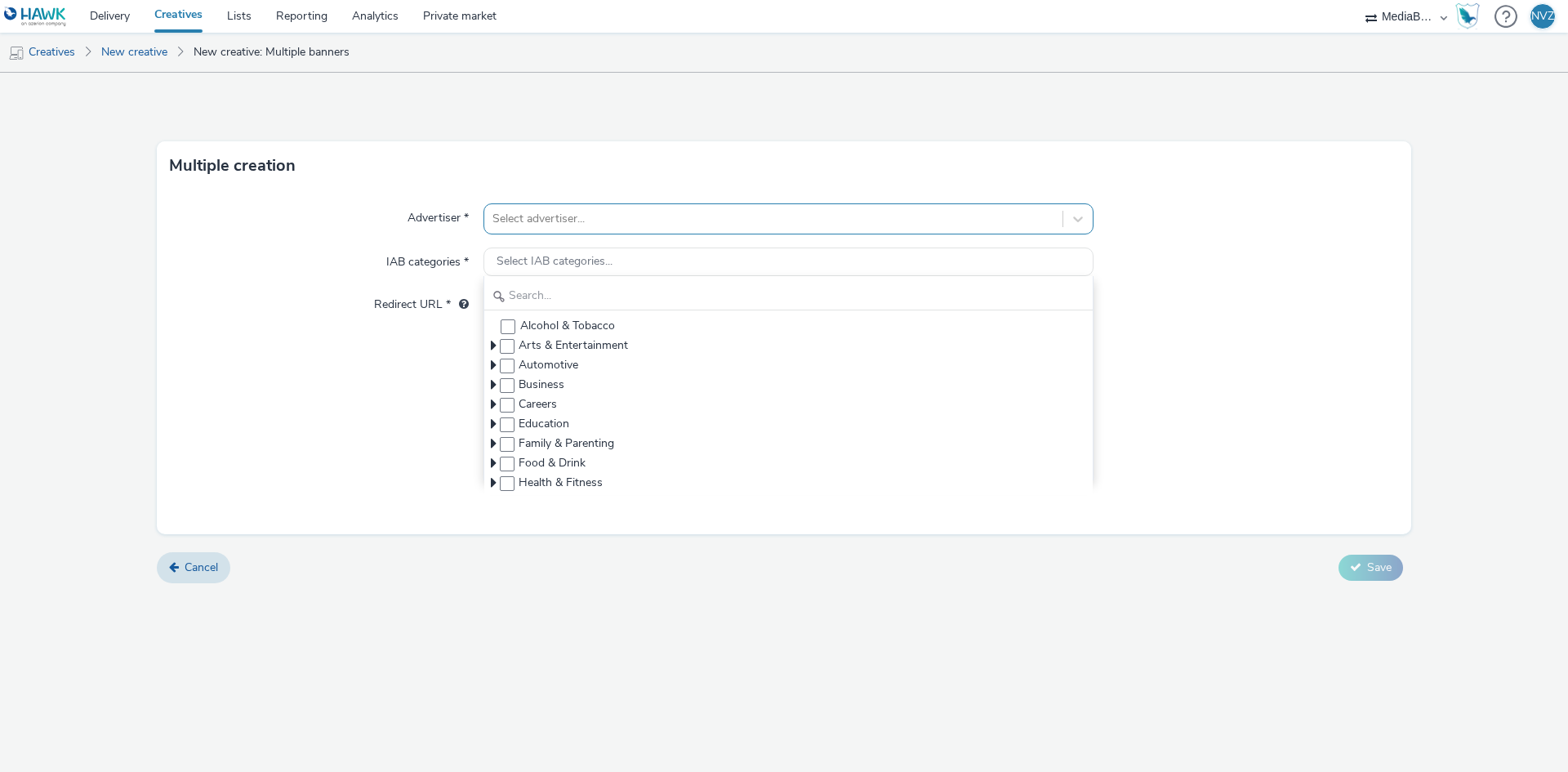
click at [535, 209] on div at bounding box center [773, 219] width 562 height 20
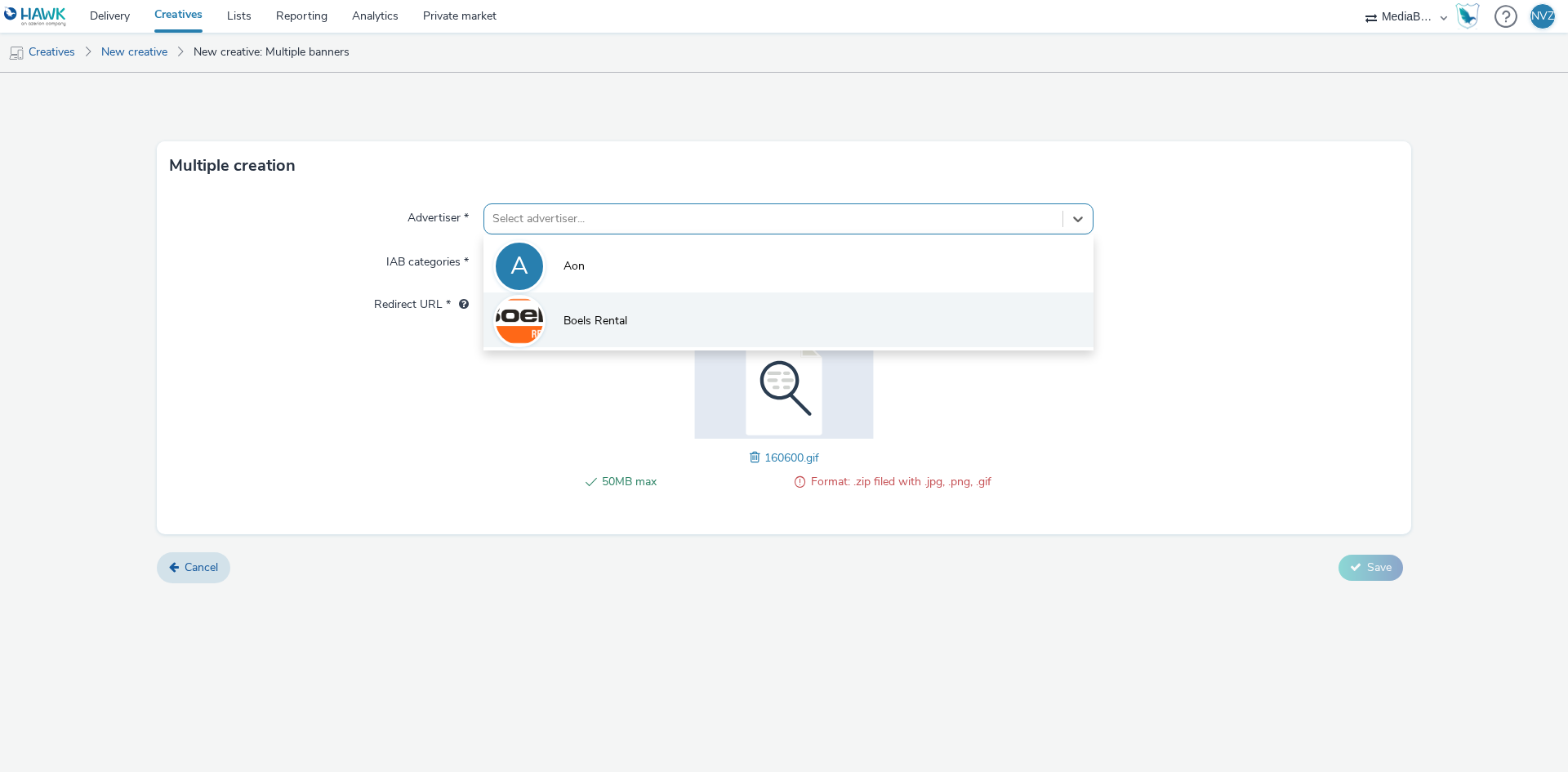
click at [584, 305] on li "Boels Rental" at bounding box center [788, 319] width 610 height 55
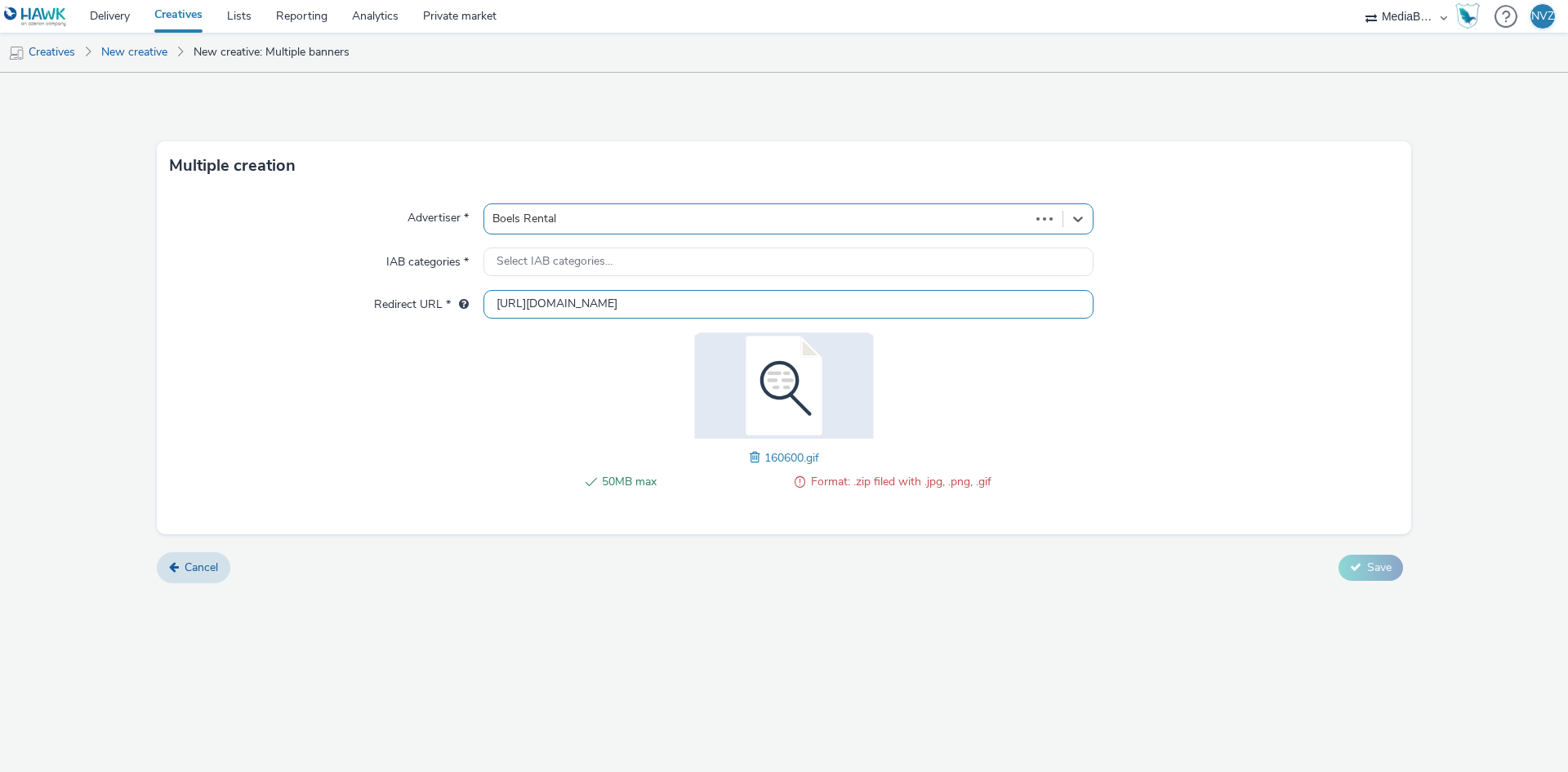
type input "[URL][DOMAIN_NAME]"
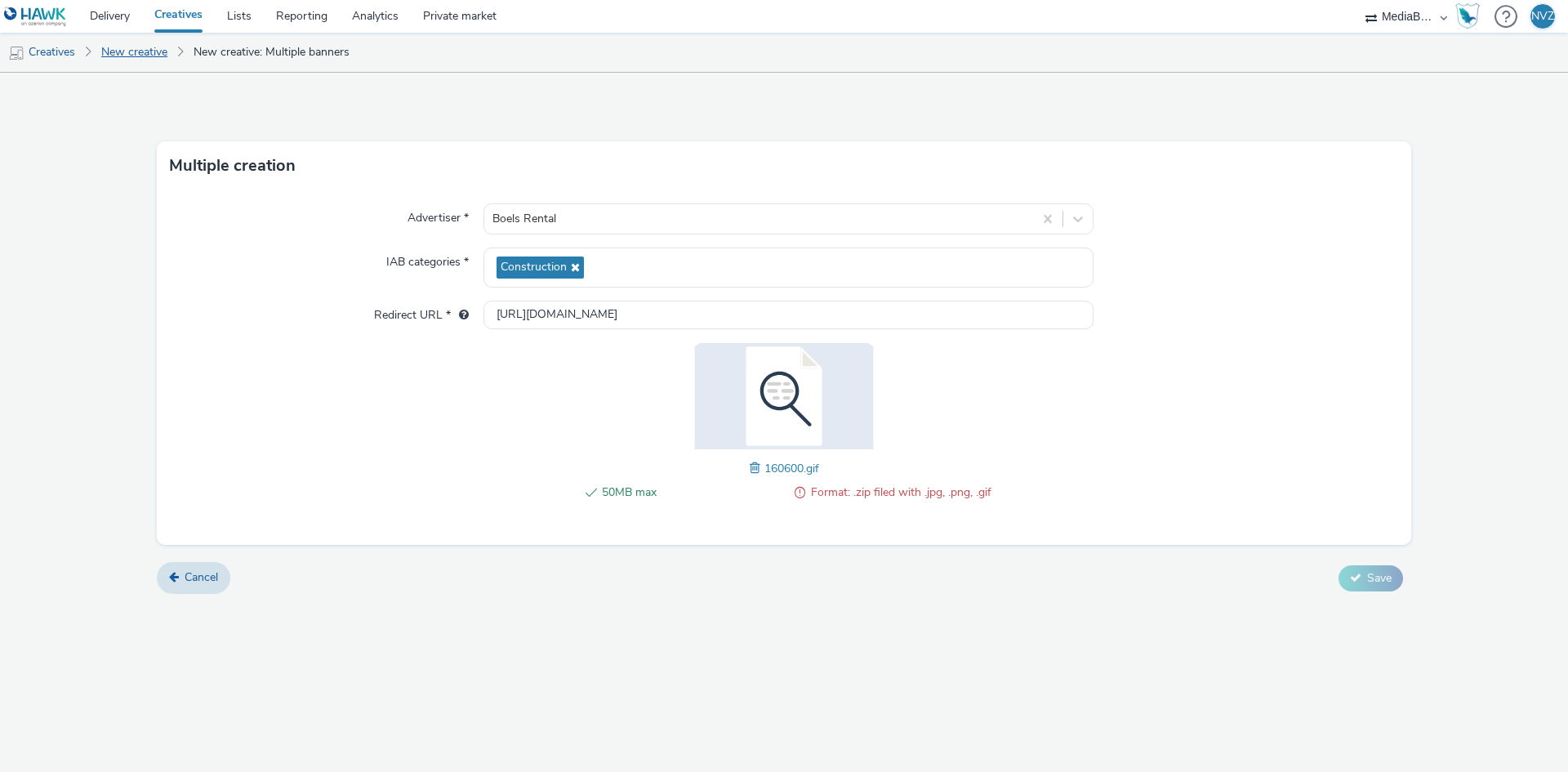
click at [115, 55] on link "New creative" at bounding box center [133, 51] width 82 height 39
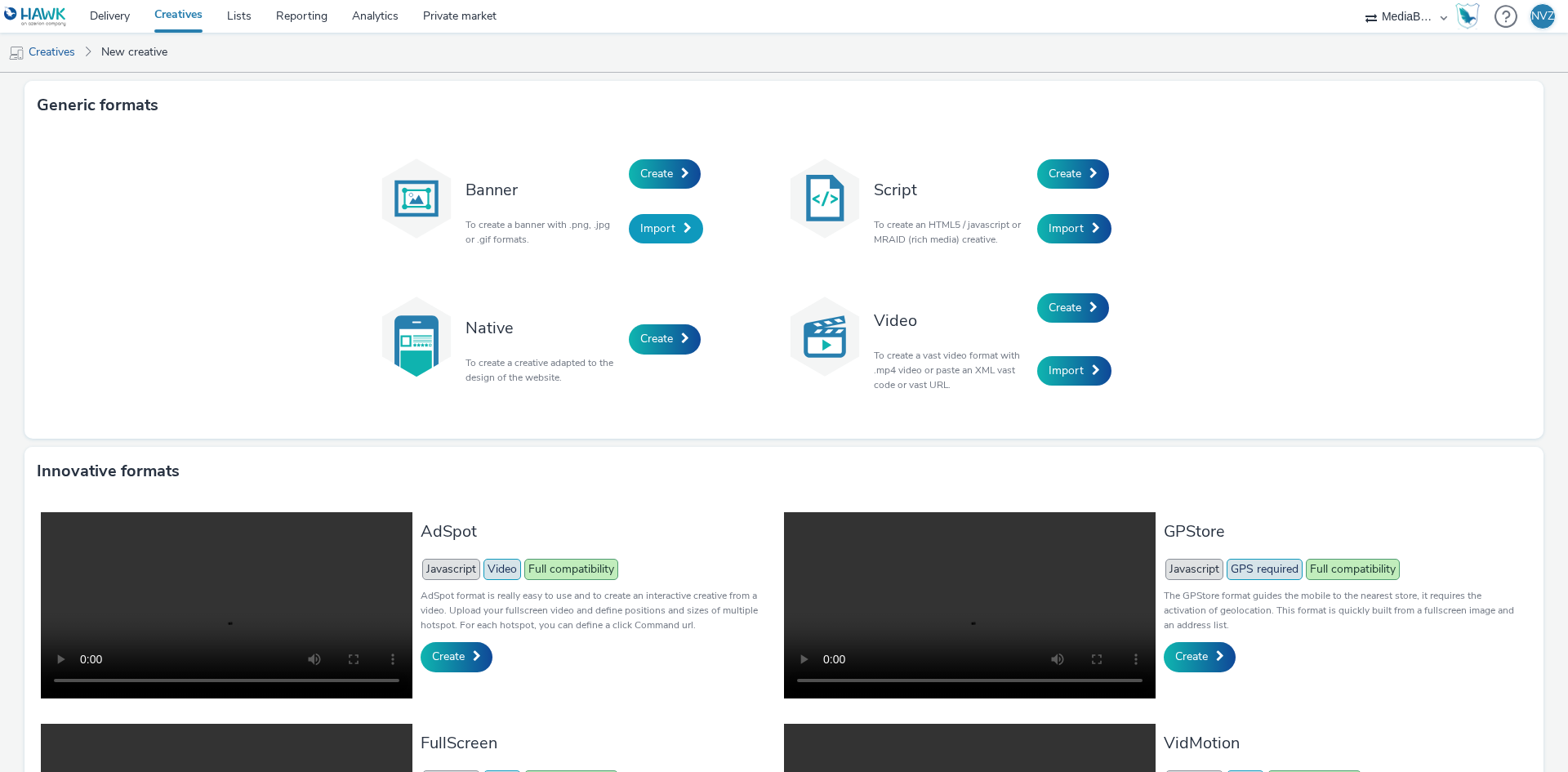
click at [656, 233] on span "Import" at bounding box center [657, 228] width 35 height 15
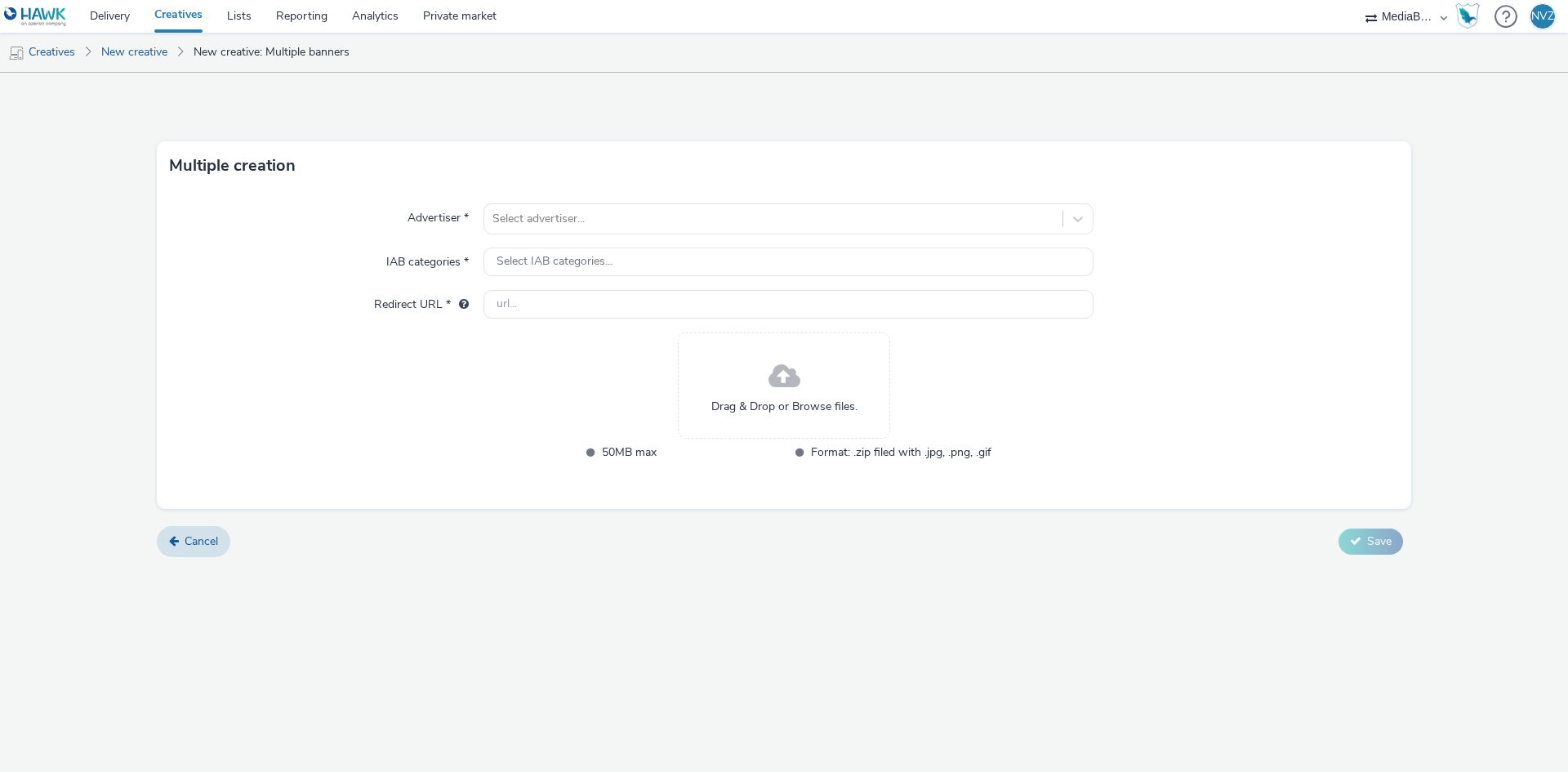
click at [802, 391] on div "Drag & Drop or Browse files." at bounding box center [784, 386] width 212 height 106
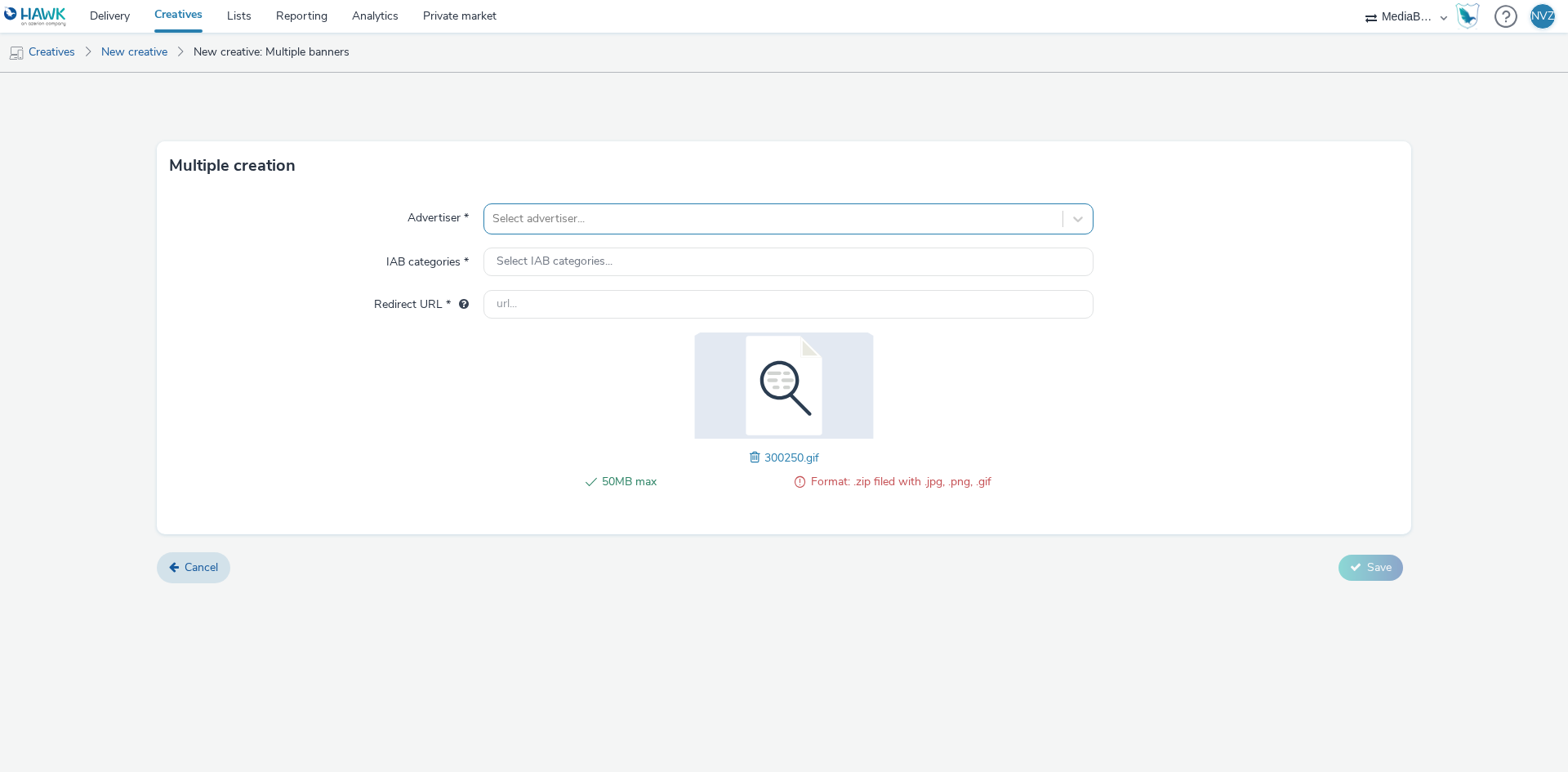
click at [512, 224] on div at bounding box center [773, 219] width 562 height 20
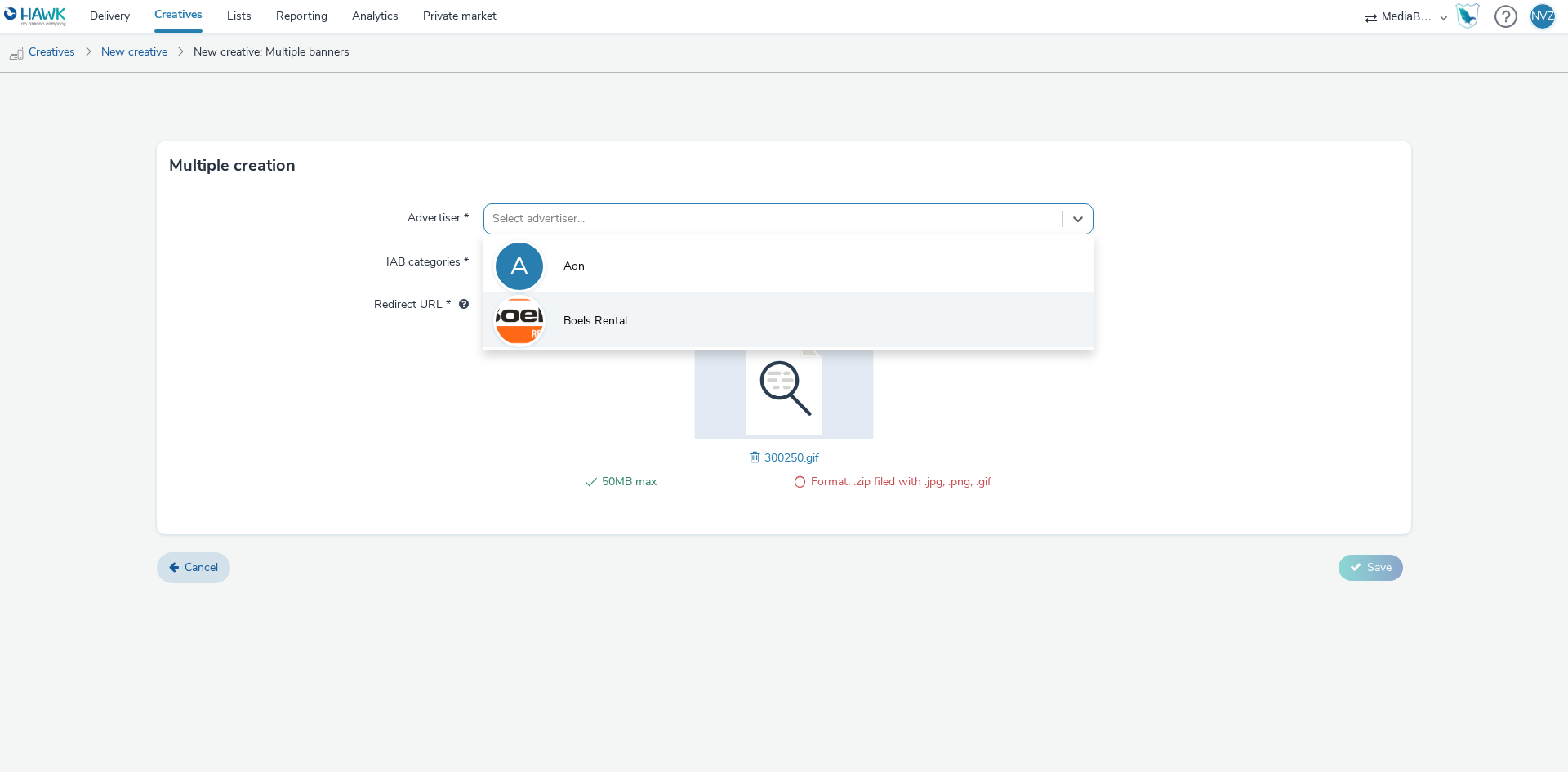
click at [588, 316] on span "Boels Rental" at bounding box center [595, 321] width 64 height 16
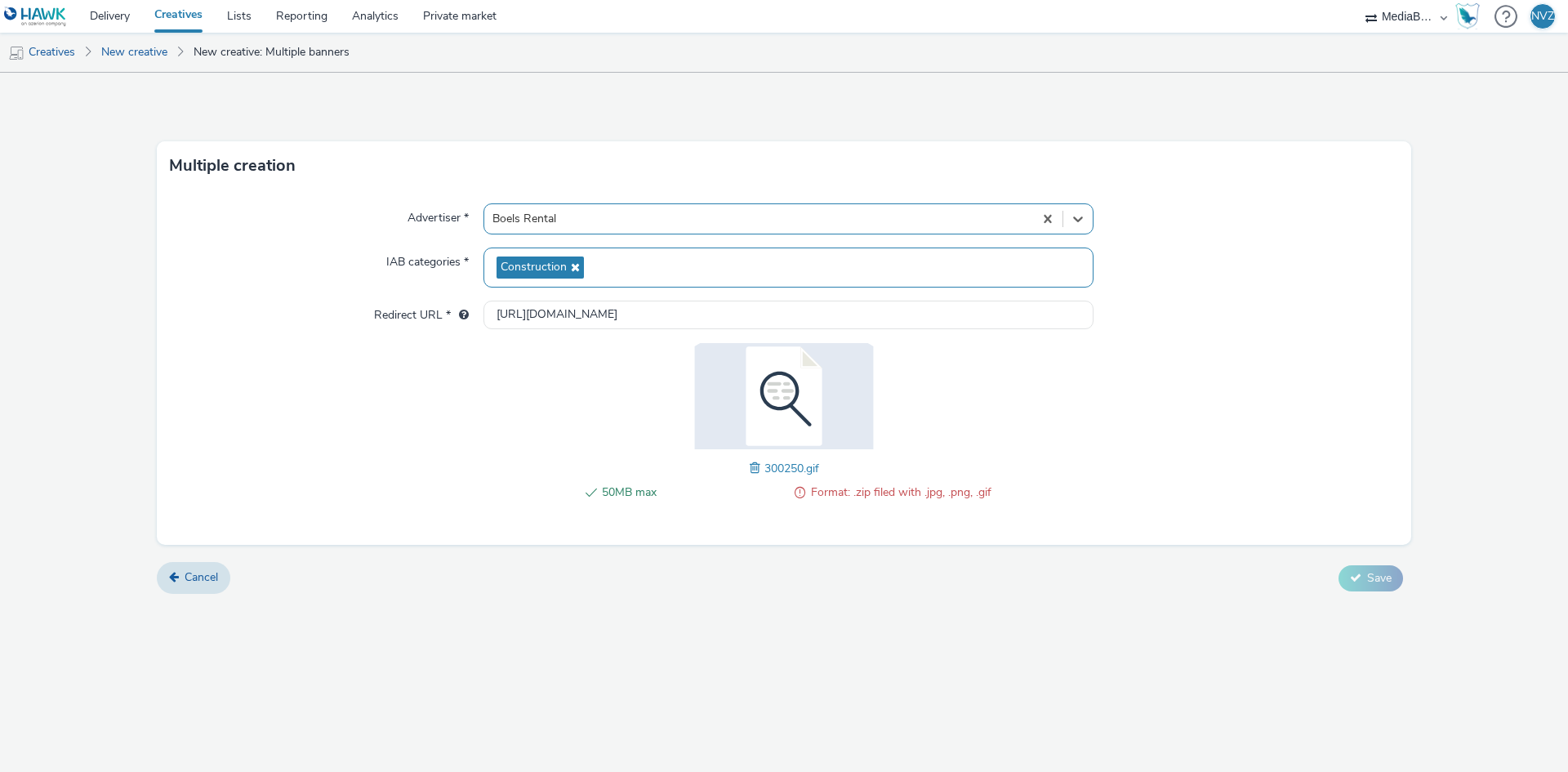
click at [582, 259] on span "Construction" at bounding box center [540, 267] width 87 height 22
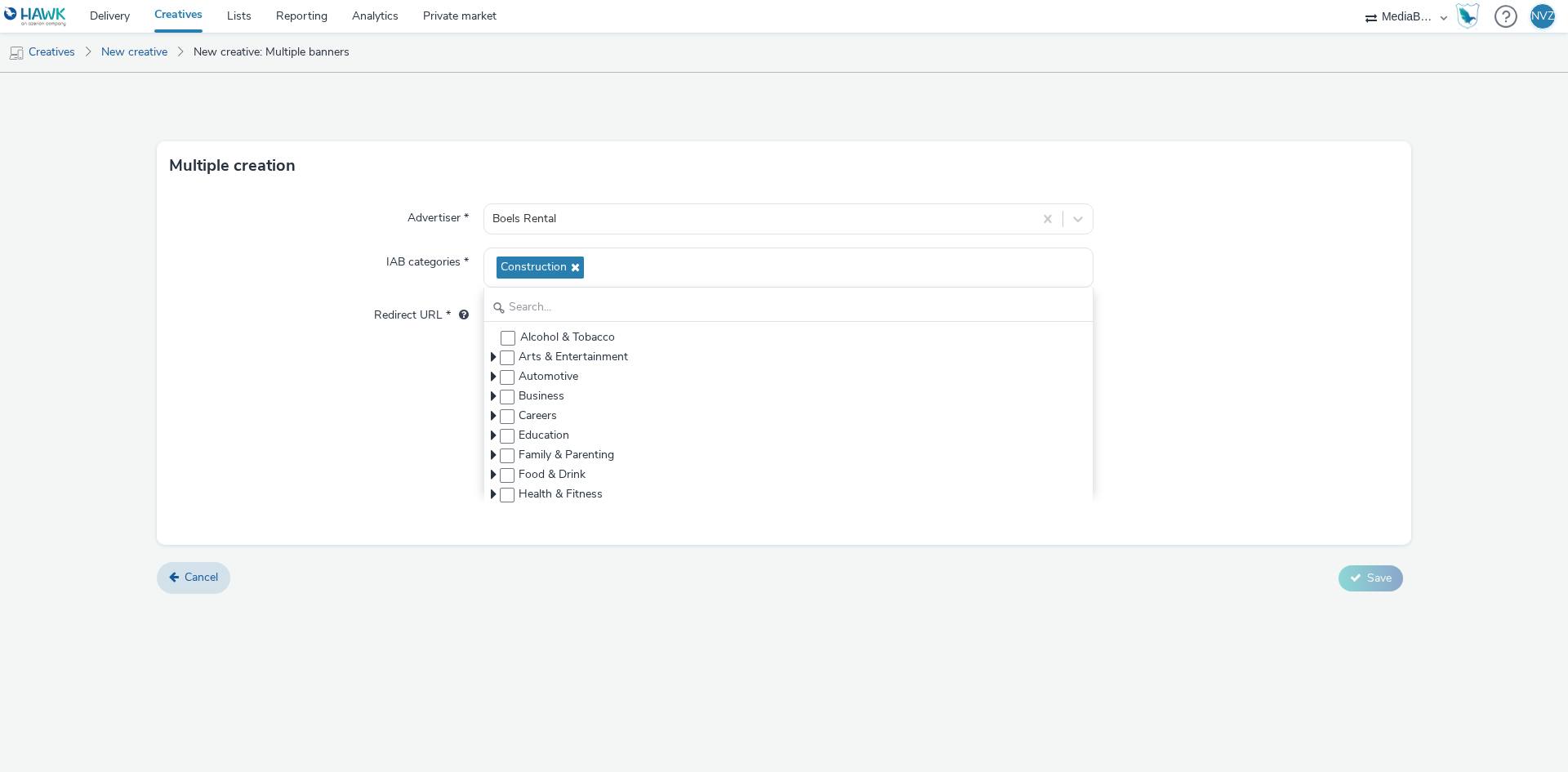
click at [462, 326] on div "Redirect URL *" at bounding box center [326, 315] width 314 height 30
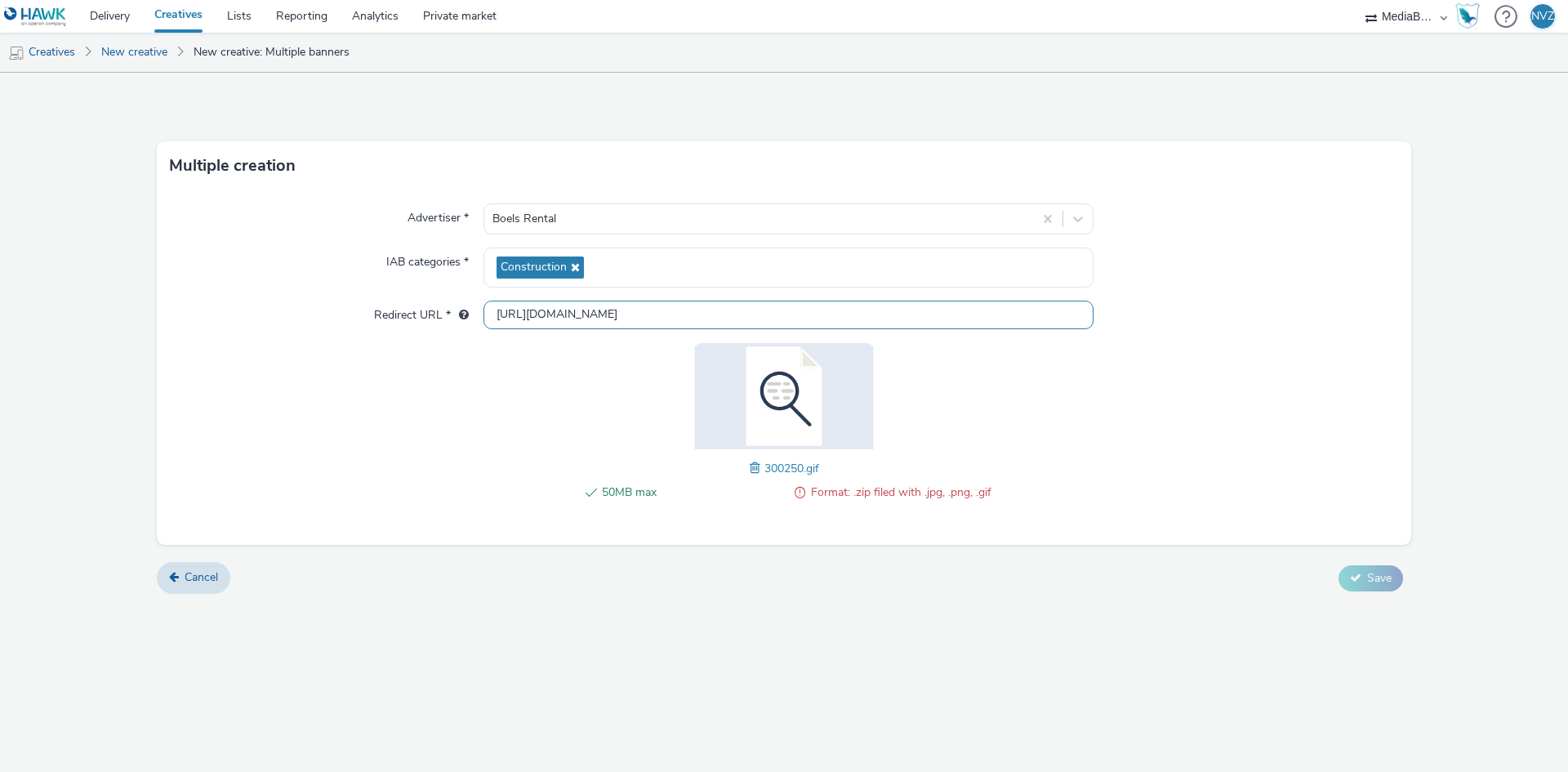
click at [545, 310] on input "[URL][DOMAIN_NAME]" at bounding box center [788, 315] width 610 height 29
click at [1431, 540] on form "Multiple creation Advertiser * Boels Rental IAB categories * Construction Redir…" at bounding box center [784, 339] width 1568 height 533
click at [607, 308] on input "[URL][DOMAIN_NAME]" at bounding box center [788, 315] width 610 height 29
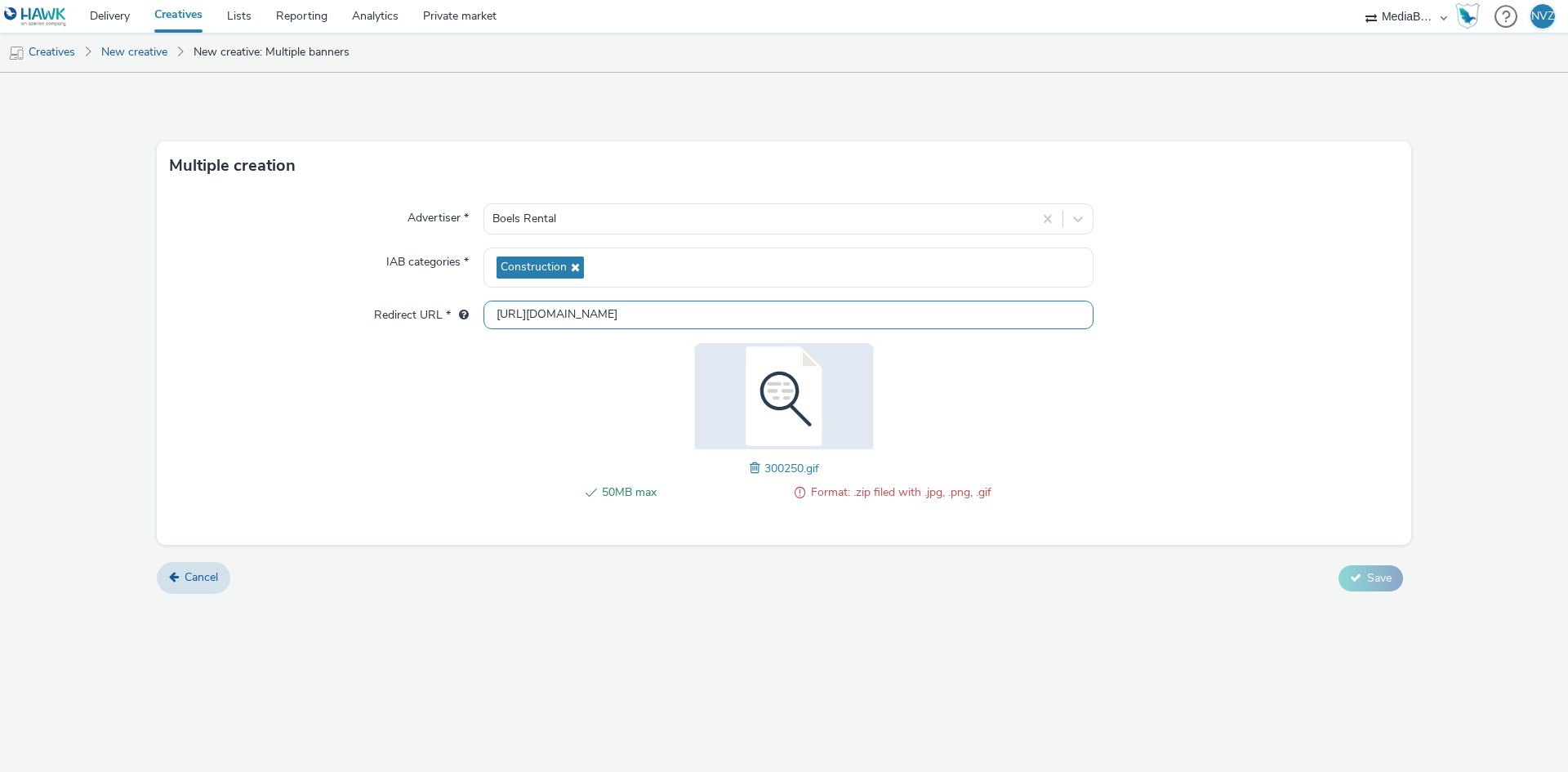
paste input "WML - RAMDK - Juni 2025 - YouTube"
type input "WML - RAMDK - Juni 2025 - YouTube"
click at [725, 318] on input "WML - RAMDK - Juni 2025 - YouTube" at bounding box center [788, 315] width 610 height 29
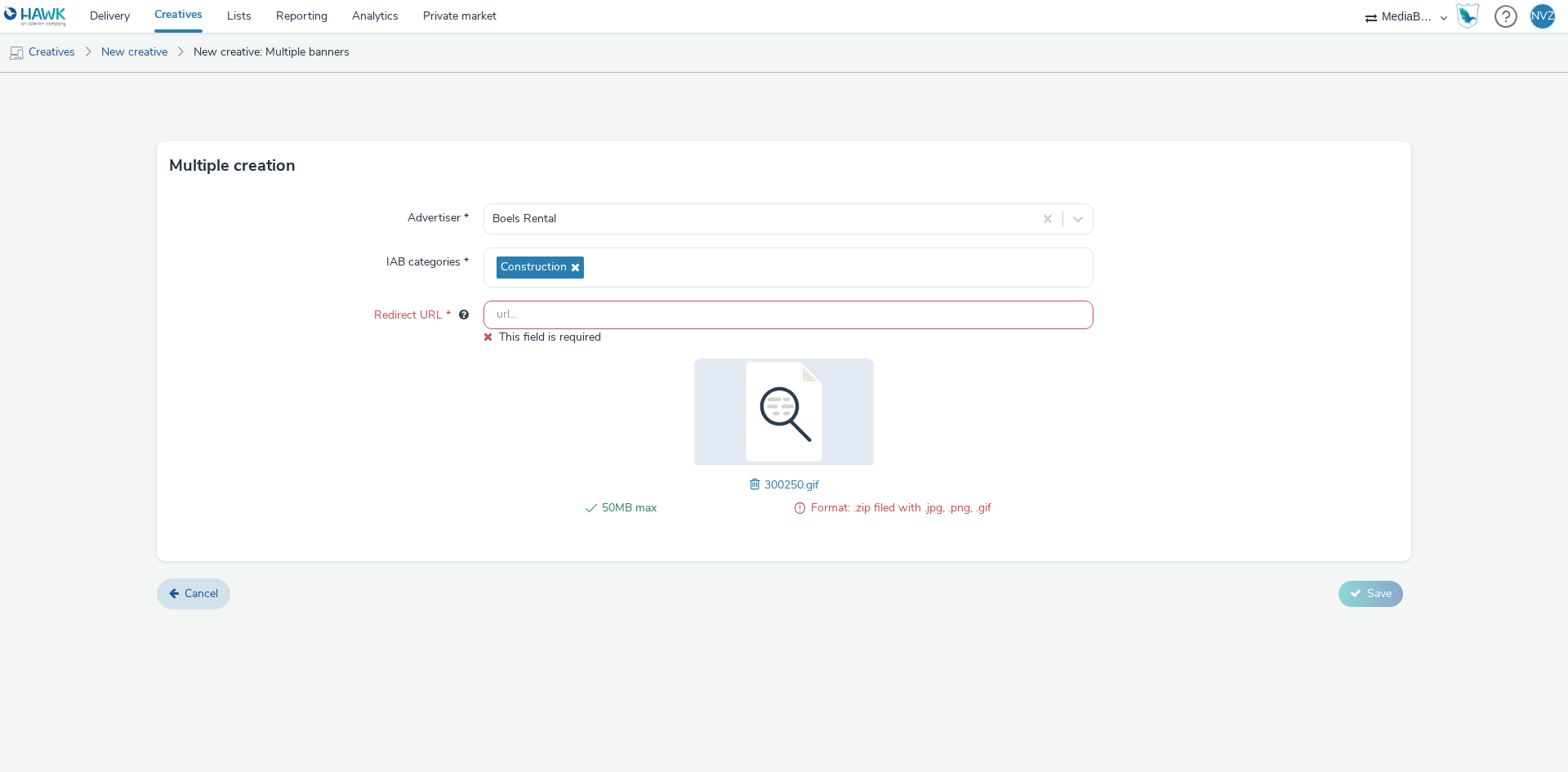
paste input "[URL][DOMAIN_NAME]"
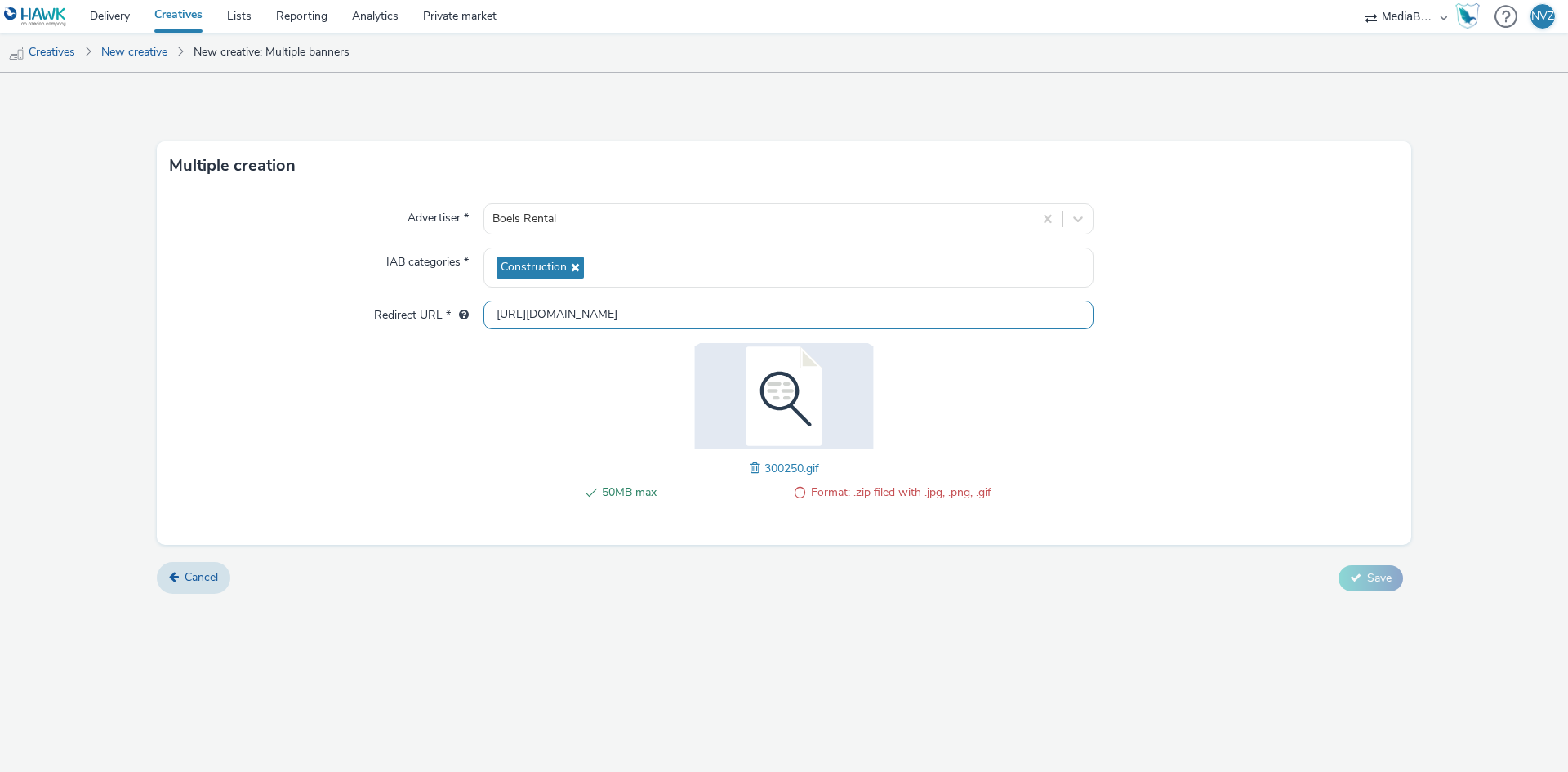
type input "[URL][DOMAIN_NAME]"
click at [1128, 412] on div "Advertiser * Boels Rental IAB categories * Construction Redirect URL * [URL][DO…" at bounding box center [784, 367] width 1254 height 354
click at [638, 528] on div "Advertiser * Boels Rental IAB categories * Construction Redirect URL * [URL][DO…" at bounding box center [784, 367] width 1254 height 354
click at [830, 490] on span "Format: .zip filed with .jpg, .png, .gif" at bounding box center [901, 492] width 180 height 20
click at [758, 464] on span at bounding box center [756, 468] width 14 height 18
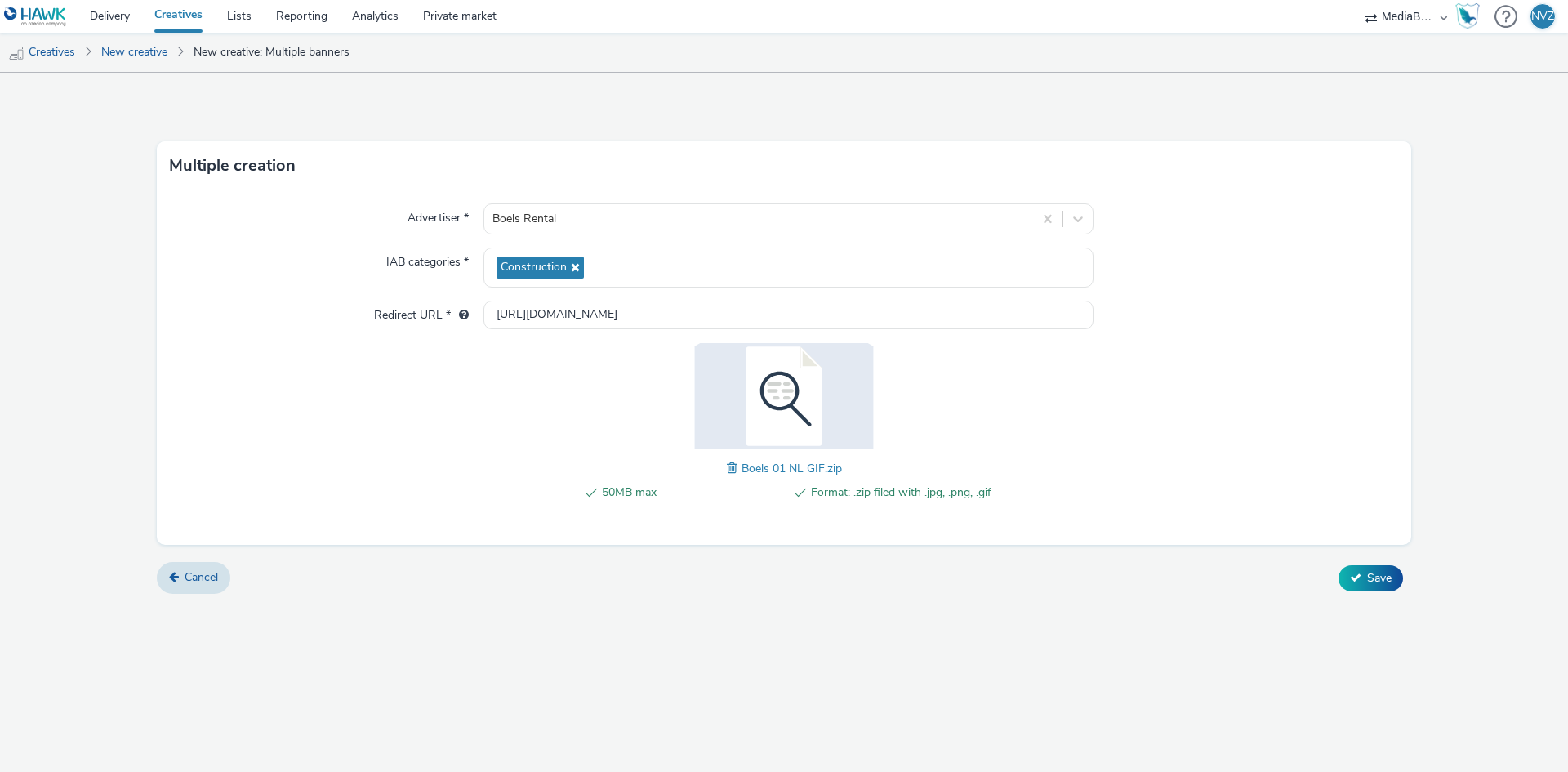
click at [555, 423] on div "Advertiser * Boels Rental IAB categories * Construction Redirect URL * [URL][DO…" at bounding box center [784, 367] width 1254 height 354
click at [734, 465] on span at bounding box center [734, 468] width 14 height 18
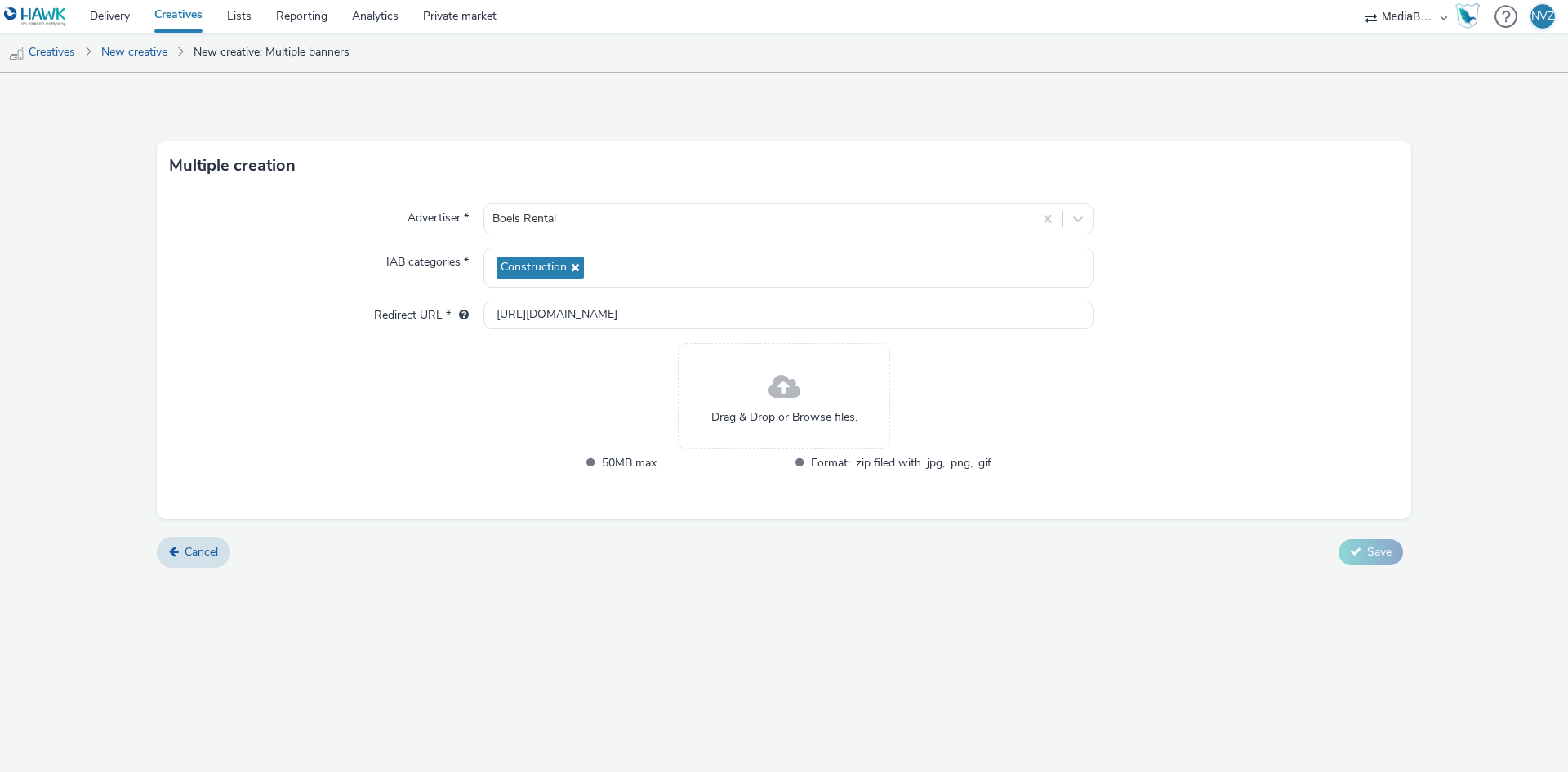
click at [775, 388] on span at bounding box center [784, 388] width 32 height 43
click at [231, 538] on div "Cancel Save" at bounding box center [784, 552] width 1254 height 30
click at [204, 544] on span "Cancel" at bounding box center [201, 551] width 33 height 15
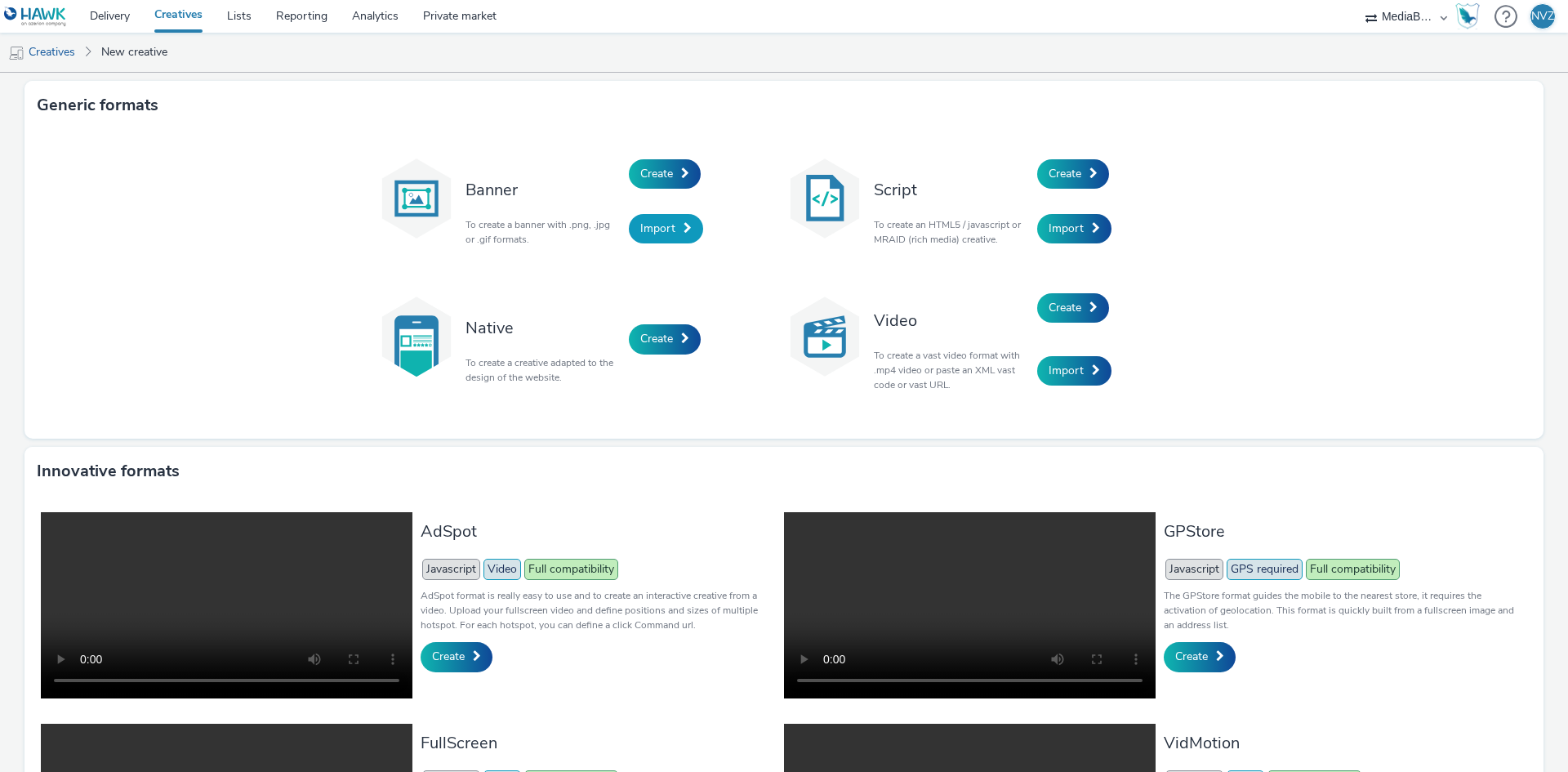
click at [669, 227] on link "Import" at bounding box center [665, 228] width 74 height 30
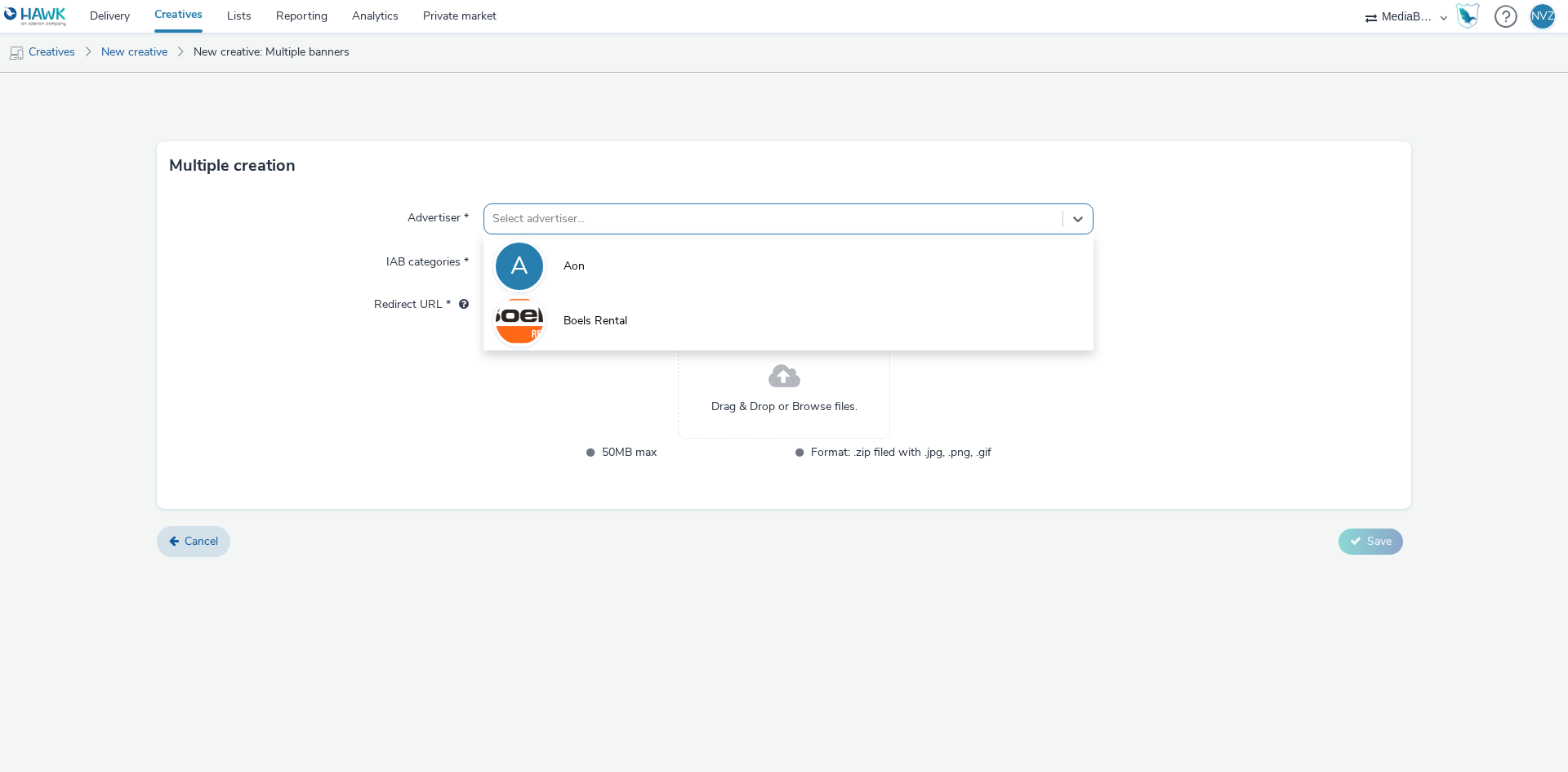
click at [578, 219] on div at bounding box center [773, 219] width 562 height 20
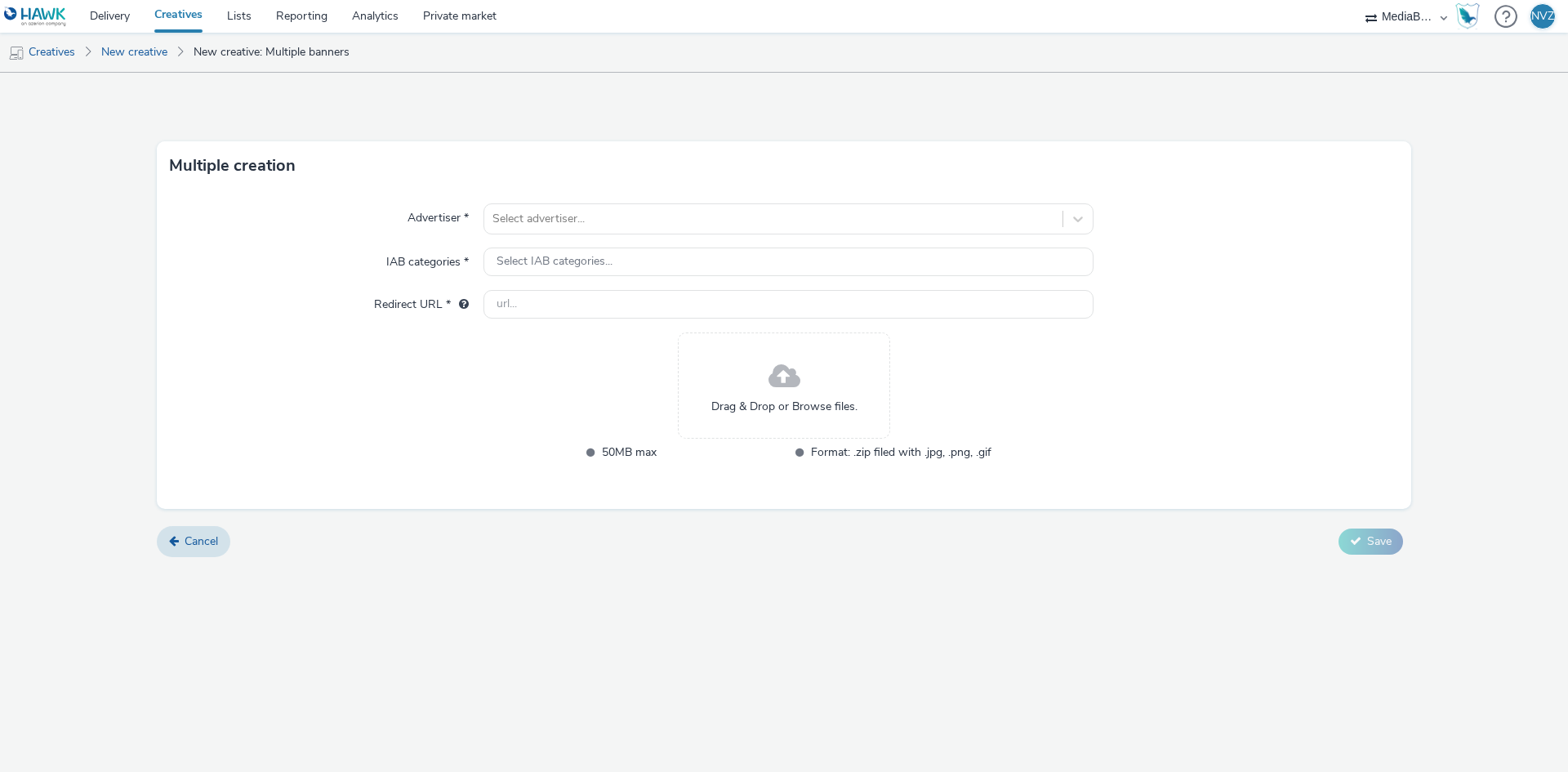
click at [401, 134] on form "Multiple creation Advertiser * Select advertiser... IAB categories * Select IAB…" at bounding box center [784, 321] width 1568 height 497
click at [45, 8] on img at bounding box center [36, 16] width 63 height 21
